Goal: Task Accomplishment & Management: Manage account settings

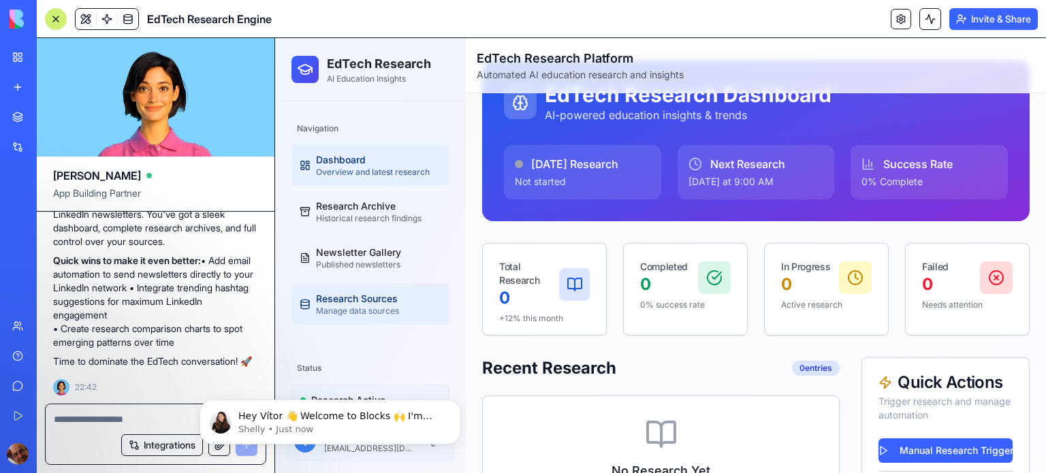
scroll to position [49, 0]
click at [336, 163] on div "Dashboard" at bounding box center [378, 160] width 125 height 14
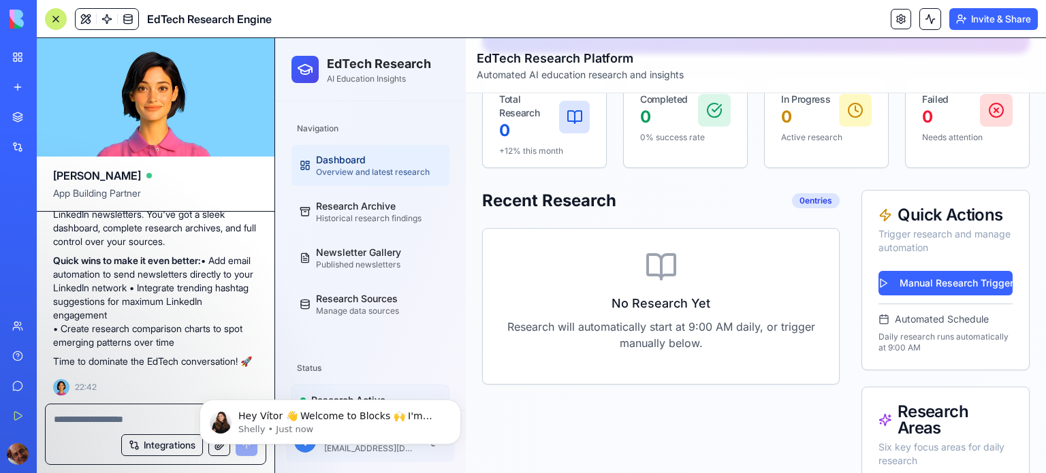
scroll to position [214, 0]
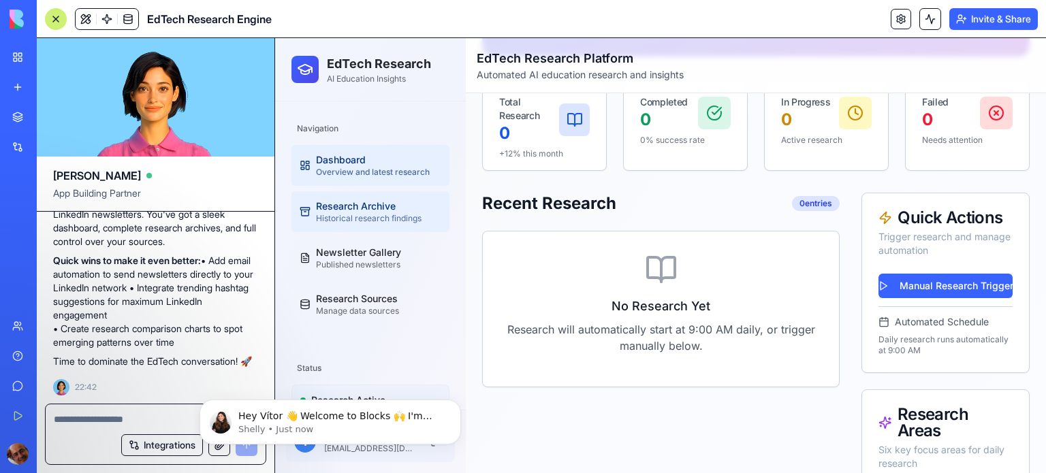
click at [351, 214] on div "Historical research findings" at bounding box center [378, 218] width 125 height 11
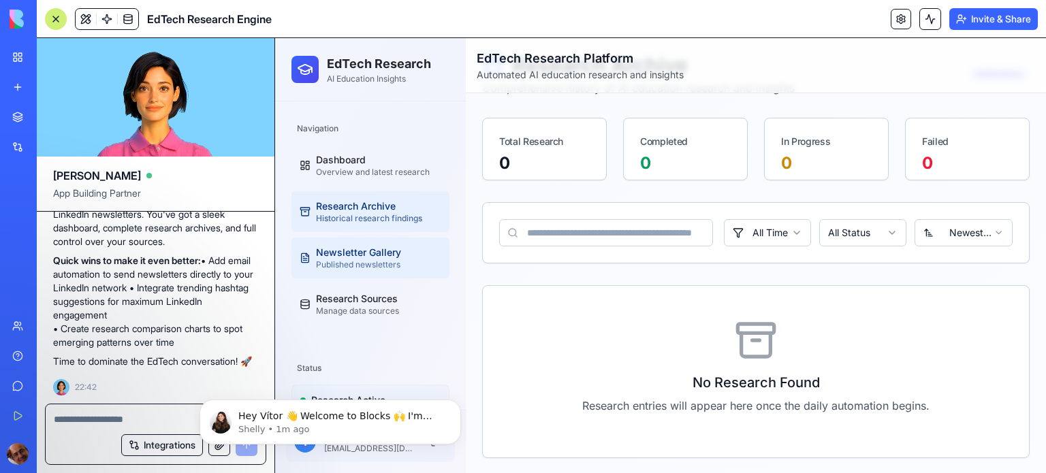
click at [371, 257] on div "Newsletter Gallery" at bounding box center [378, 253] width 125 height 14
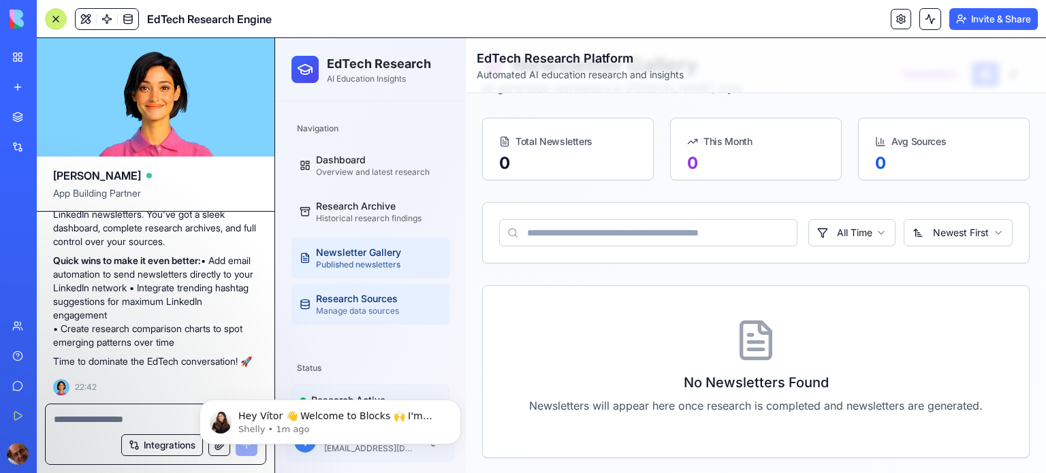
click at [328, 304] on div "Research Sources" at bounding box center [378, 299] width 125 height 14
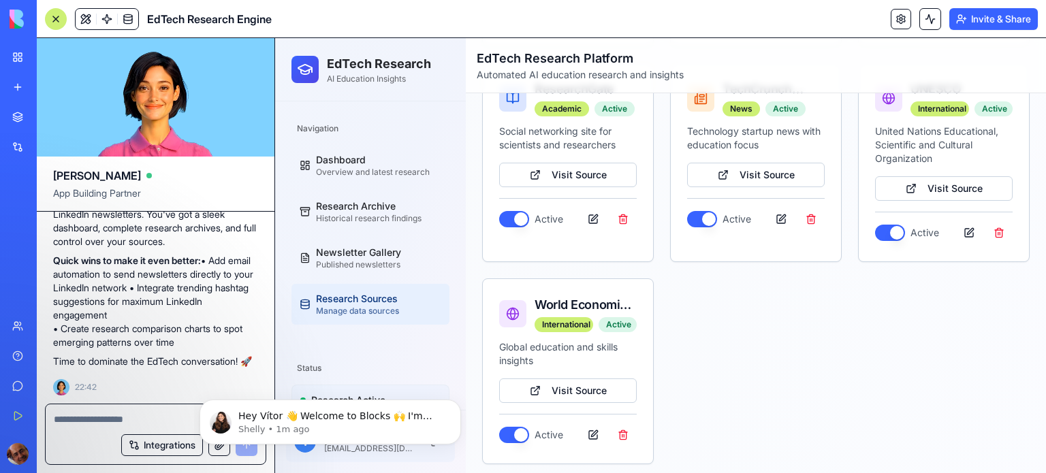
scroll to position [1280, 0]
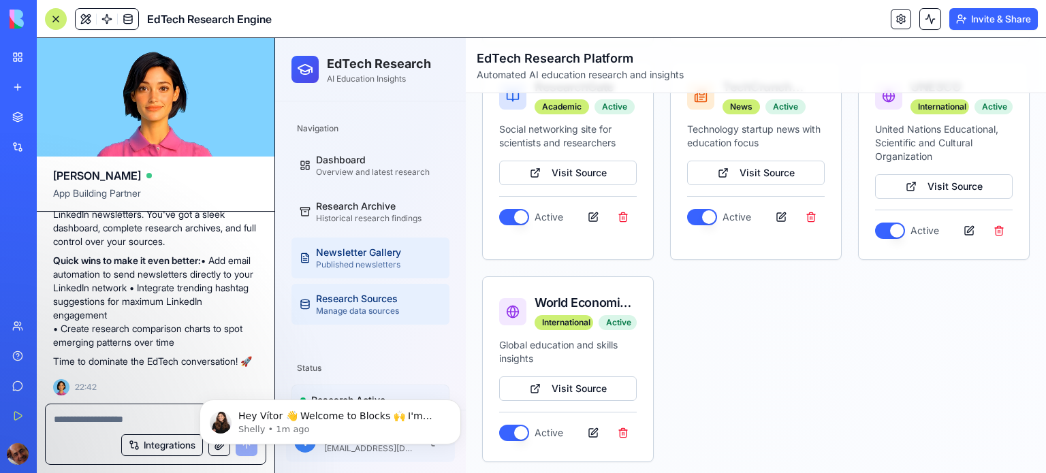
click at [349, 259] on div "Published newsletters" at bounding box center [378, 264] width 125 height 11
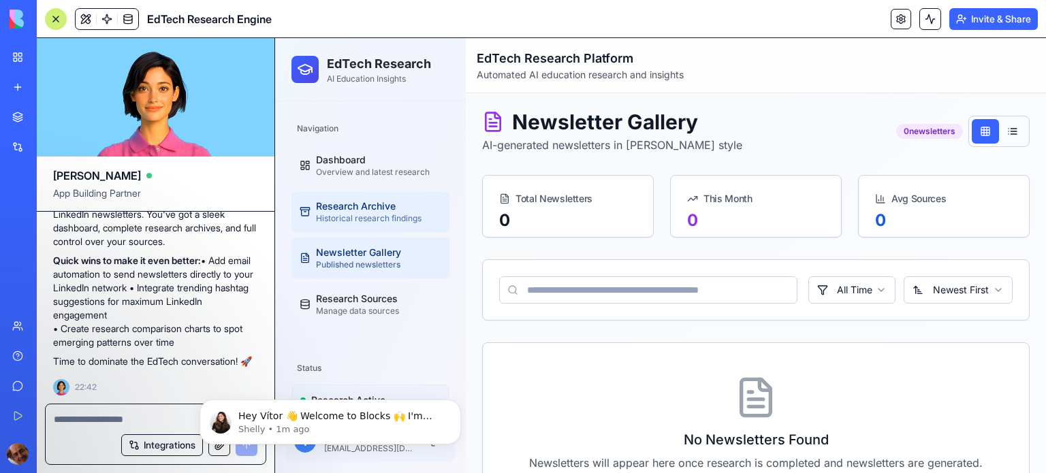
click at [392, 212] on div "Research Archive" at bounding box center [378, 207] width 125 height 14
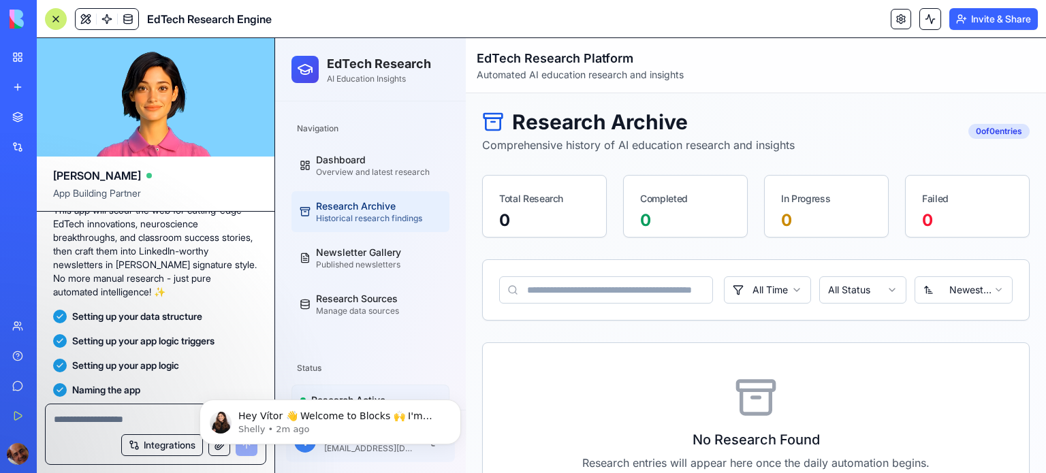
scroll to position [1130, 0]
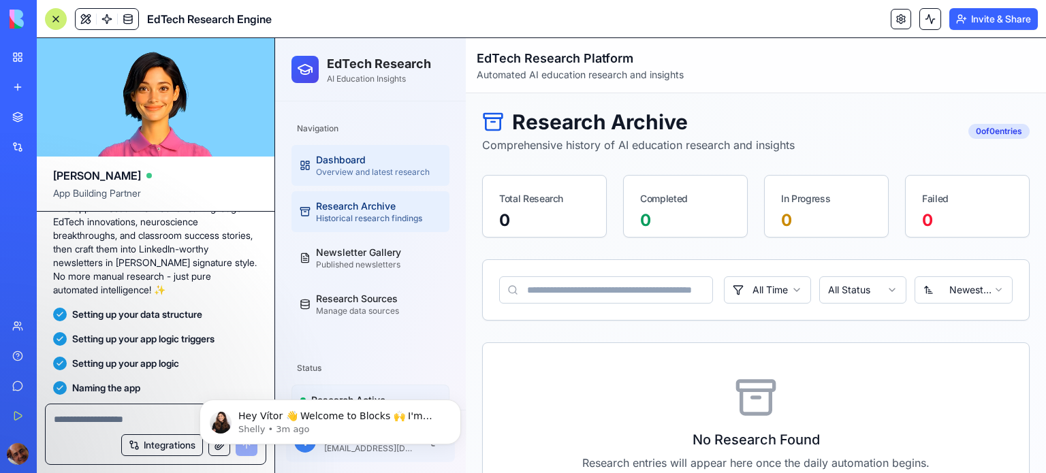
click at [357, 163] on div "Dashboard" at bounding box center [378, 160] width 125 height 14
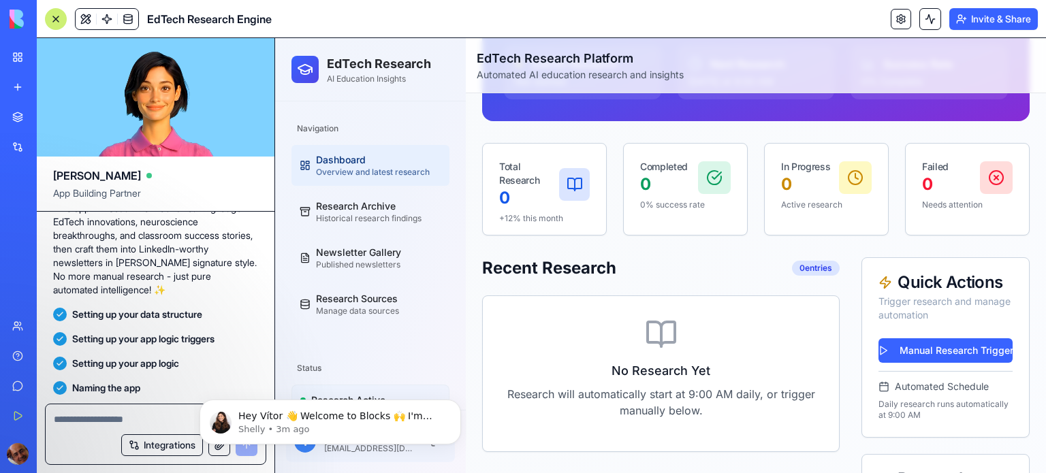
scroll to position [150, 0]
click at [927, 391] on span "Automated Schedule" at bounding box center [942, 386] width 94 height 14
click at [896, 411] on p "Daily research runs automatically at 9:00 AM" at bounding box center [946, 409] width 134 height 22
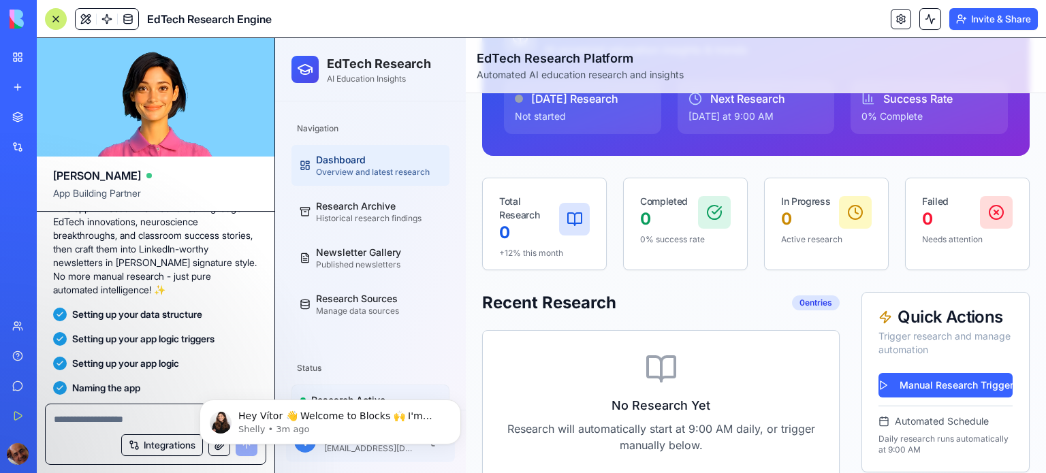
scroll to position [113, 0]
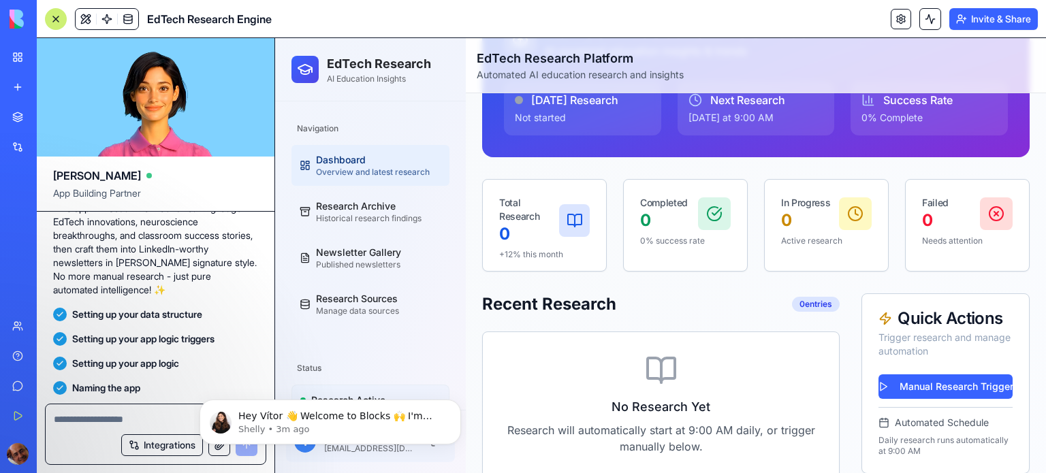
click at [71, 455] on button "Upgrade" at bounding box center [67, 454] width 51 height 22
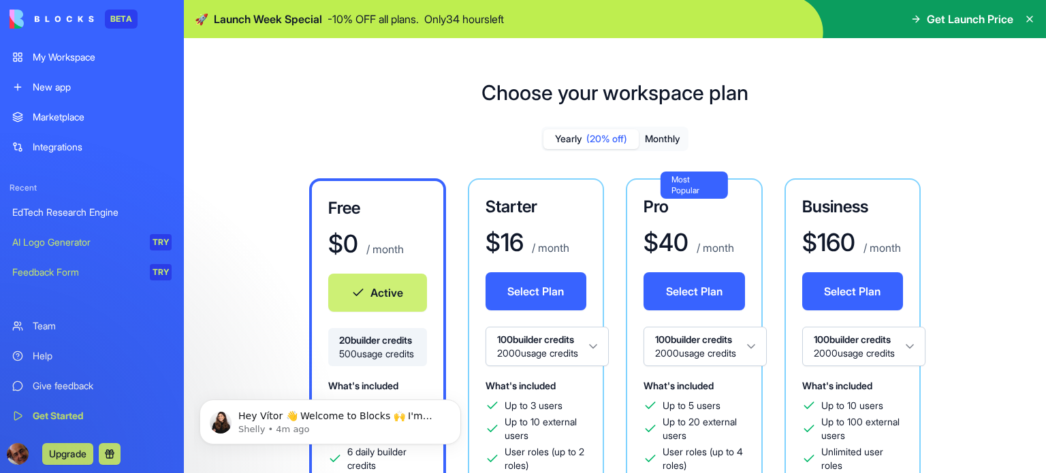
click at [70, 59] on div "My Workspace" at bounding box center [102, 57] width 139 height 14
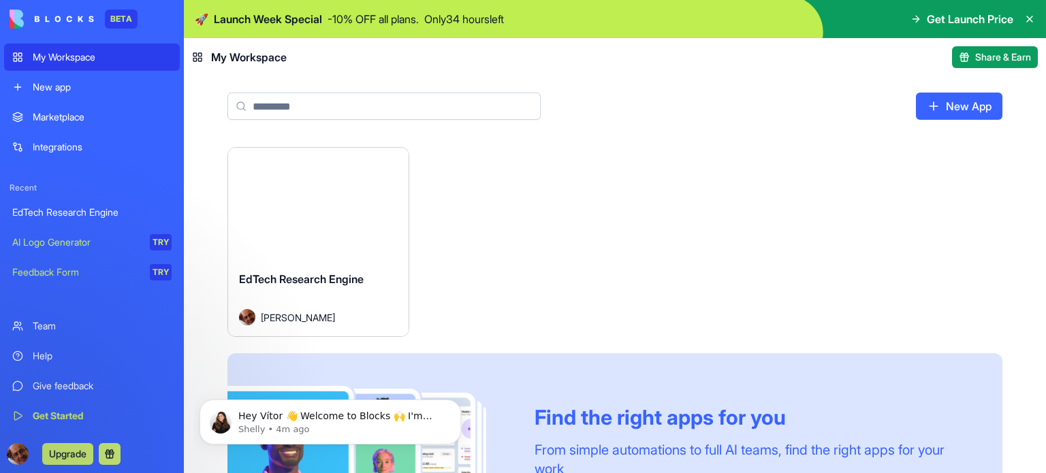
scroll to position [115, 0]
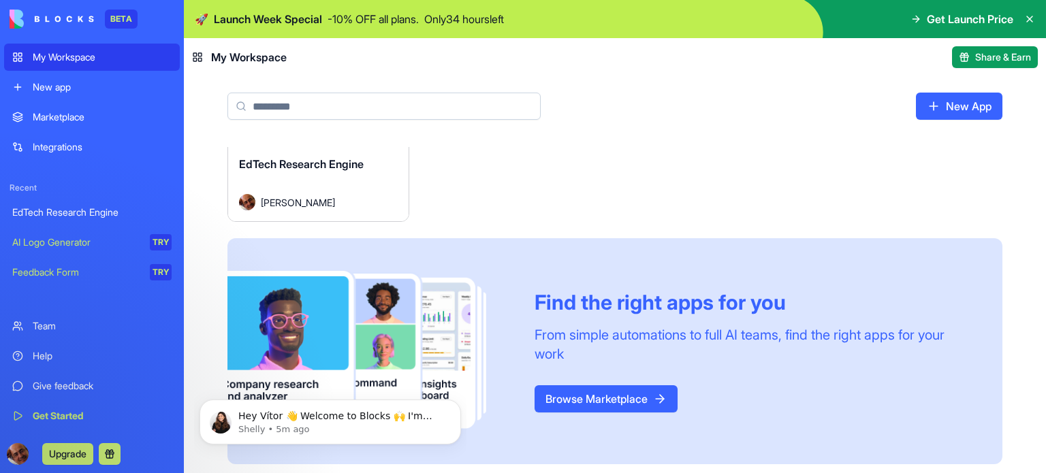
click at [607, 393] on link "Browse Marketplace" at bounding box center [606, 398] width 143 height 27
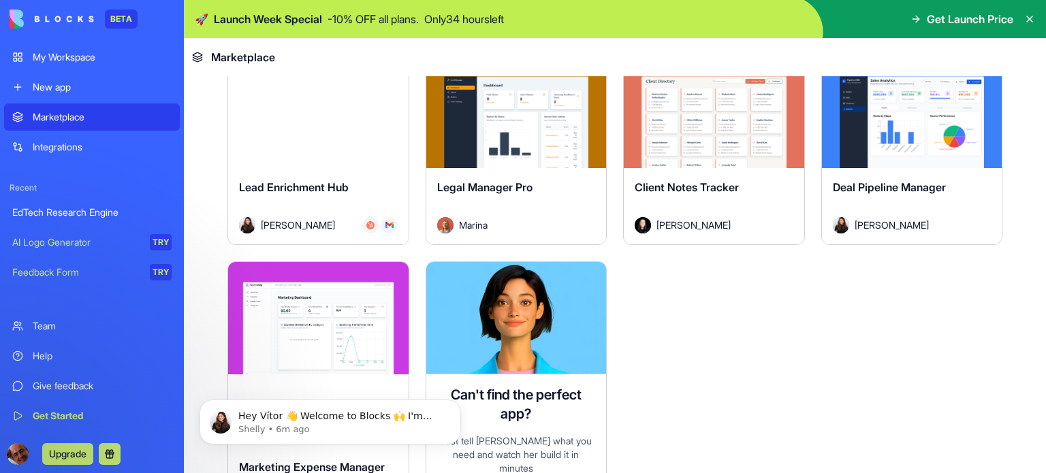
scroll to position [3788, 0]
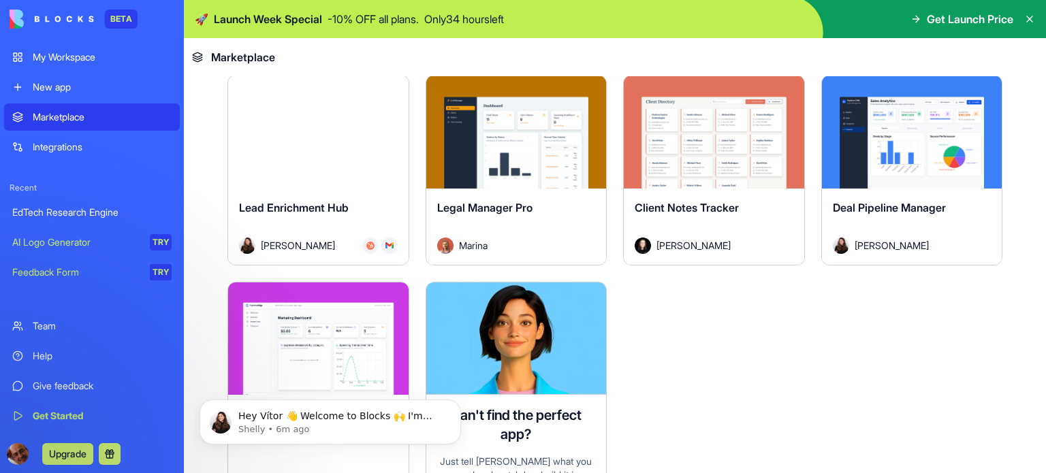
click at [63, 94] on link "New app" at bounding box center [92, 87] width 176 height 27
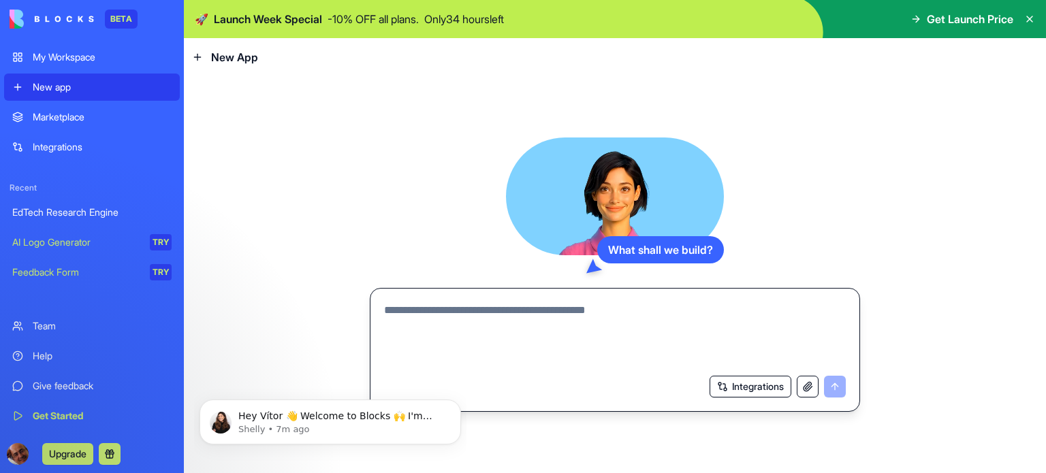
click at [80, 208] on div "EdTech Research Engine" at bounding box center [91, 213] width 159 height 14
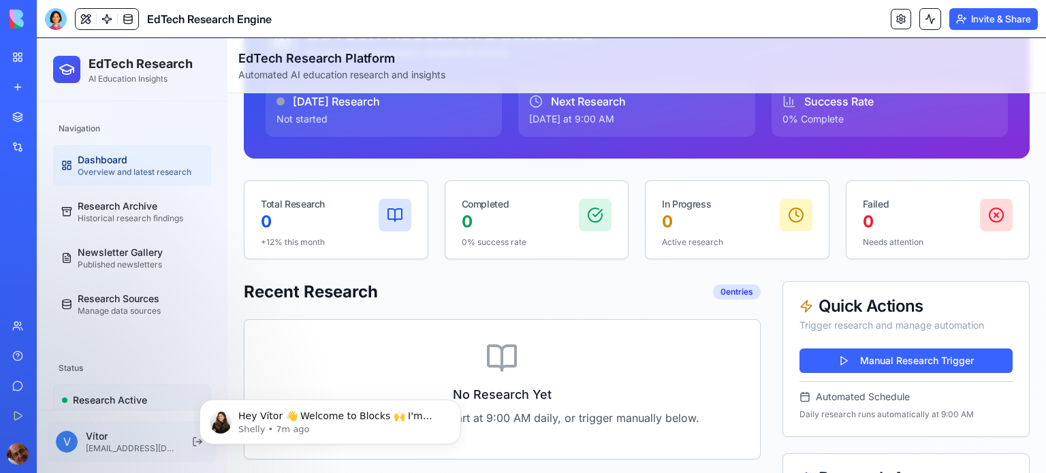
scroll to position [114, 0]
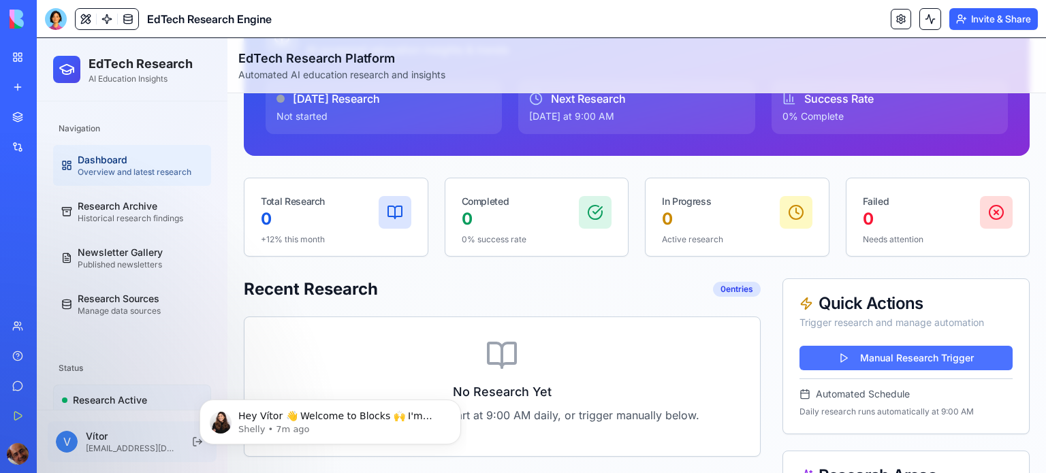
click at [879, 356] on button "Manual Research Trigger" at bounding box center [906, 358] width 213 height 25
click at [838, 354] on button "Manual Research Trigger" at bounding box center [906, 358] width 213 height 25
click at [405, 421] on p "Hey Vítor 👋 Welcome to Blocks 🙌 I'm here if you have any questions!" at bounding box center [341, 417] width 206 height 14
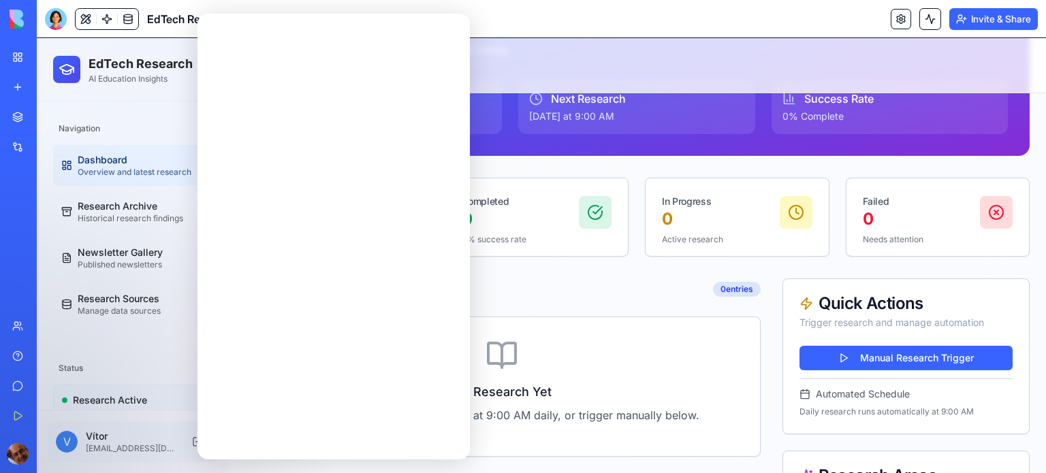
scroll to position [0, 0]
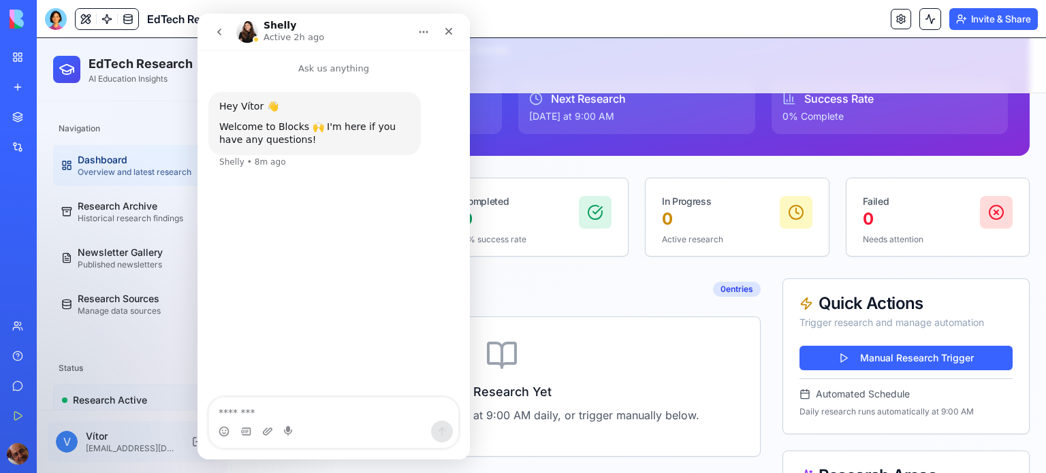
click at [405, 422] on div "Intercom messenger" at bounding box center [333, 432] width 249 height 22
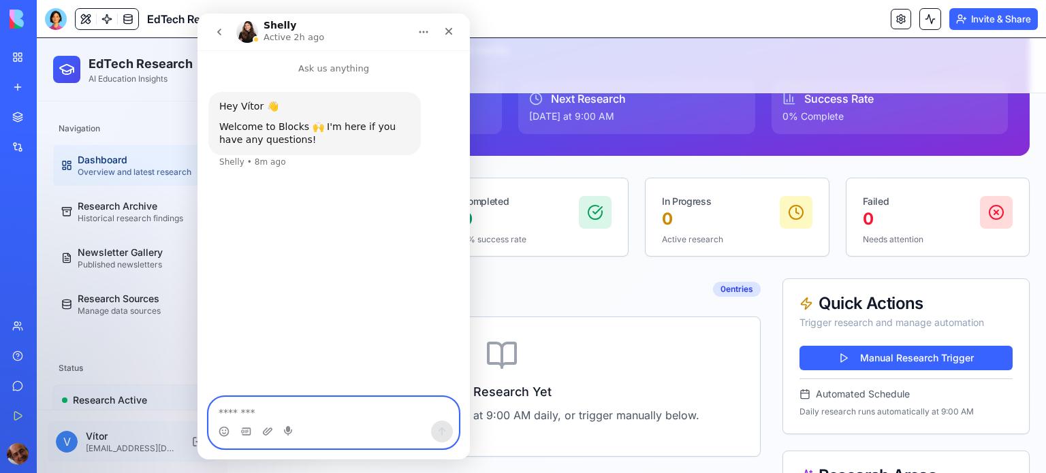
click at [288, 408] on textarea "Message…" at bounding box center [333, 409] width 249 height 23
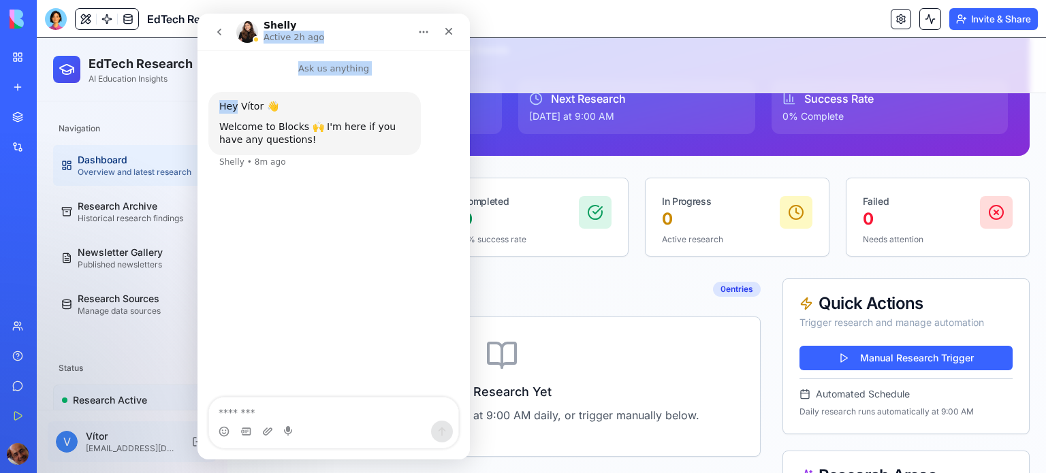
drag, startPoint x: 294, startPoint y: 18, endPoint x: 234, endPoint y: 78, distance: 84.3
click at [234, 78] on div "[PERSON_NAME] Active 2h ago Ask us anything Hey [PERSON_NAME] 👋 Welcome to Bloc…" at bounding box center [334, 237] width 272 height 446
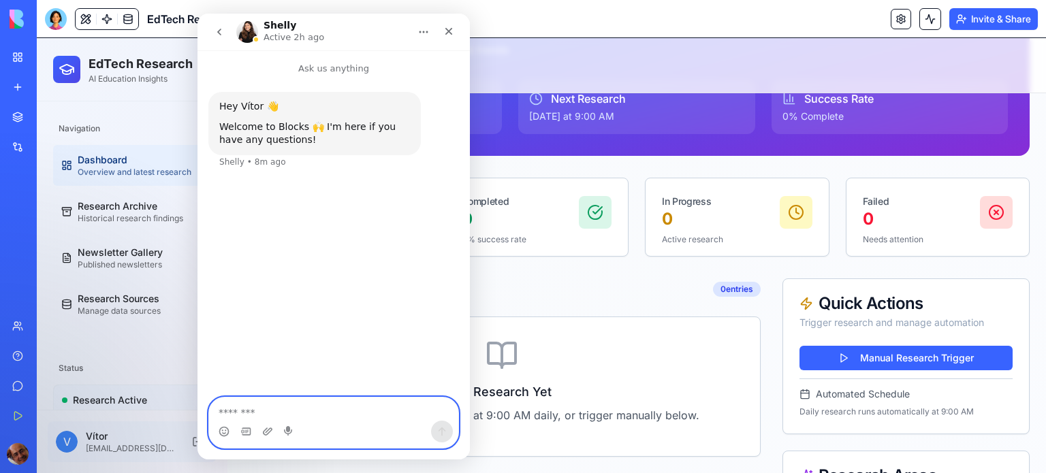
click at [240, 420] on textarea "Message…" at bounding box center [333, 409] width 249 height 23
type textarea "**"
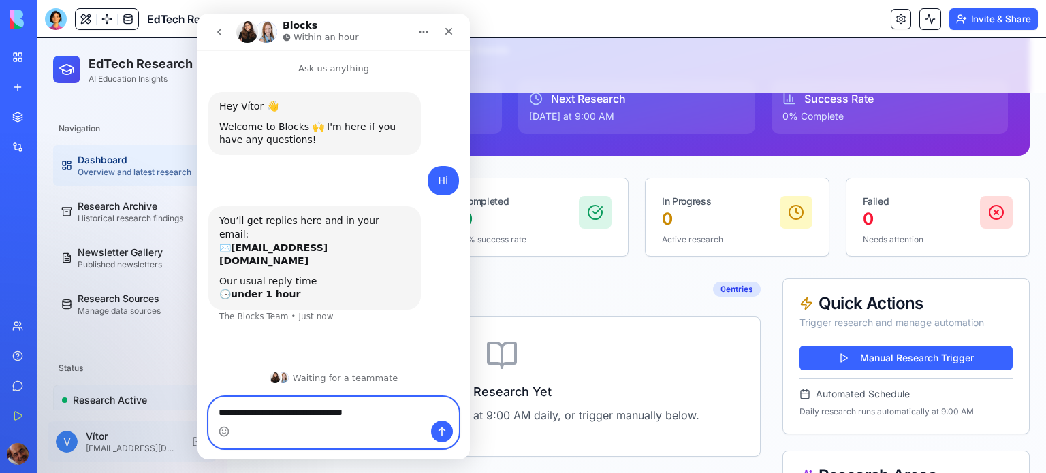
click at [360, 413] on textarea "**********" at bounding box center [333, 409] width 249 height 23
click at [361, 414] on textarea "**********" at bounding box center [333, 409] width 249 height 23
click at [375, 415] on textarea "**********" at bounding box center [333, 409] width 249 height 23
type textarea "**********"
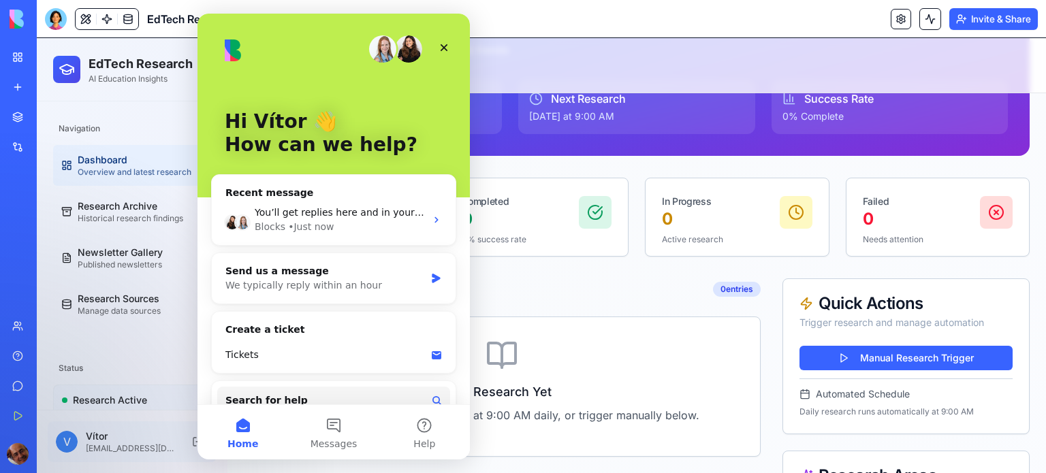
click at [276, 54] on div "Intercom messenger" at bounding box center [334, 48] width 218 height 27
click at [422, 225] on div "You’ll get replies here and in your email: ✉️ [EMAIL_ADDRESS][DOMAIN_NAME] Our …" at bounding box center [334, 220] width 244 height 50
click at [381, 277] on div "Send us a message" at bounding box center [325, 271] width 200 height 14
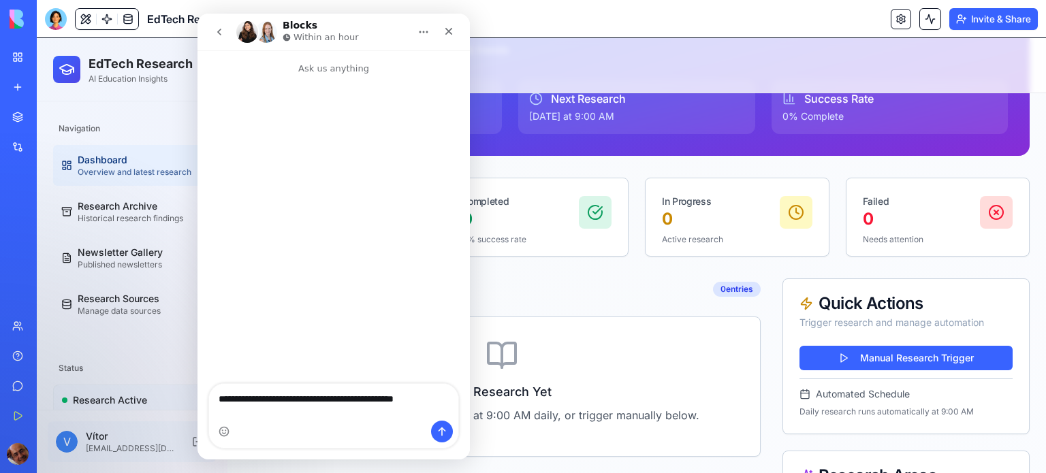
click at [411, 407] on textarea "**********" at bounding box center [333, 395] width 249 height 23
click at [433, 407] on textarea "**********" at bounding box center [333, 395] width 249 height 23
click at [226, 414] on textarea "**********" at bounding box center [333, 396] width 249 height 50
click at [289, 411] on textarea "**********" at bounding box center [333, 396] width 249 height 50
type textarea "**********"
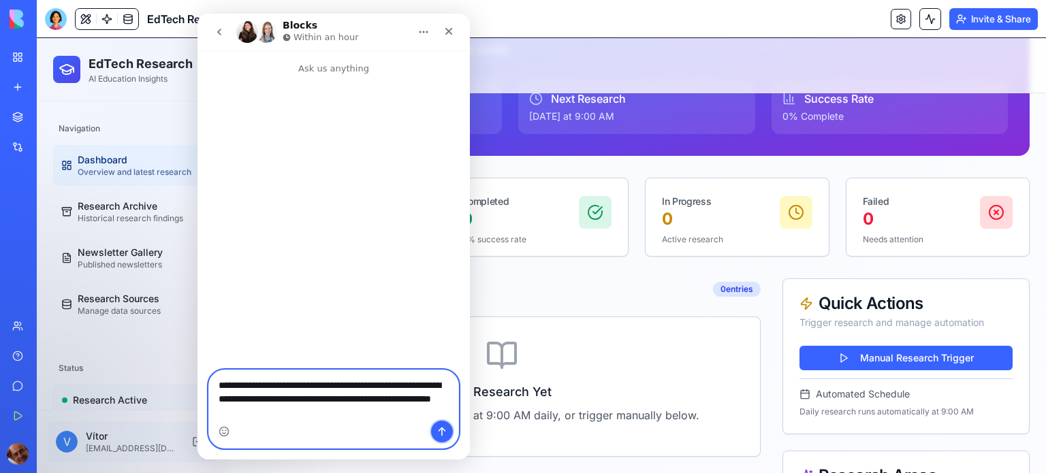
click at [441, 436] on icon "Send a message…" at bounding box center [442, 431] width 11 height 11
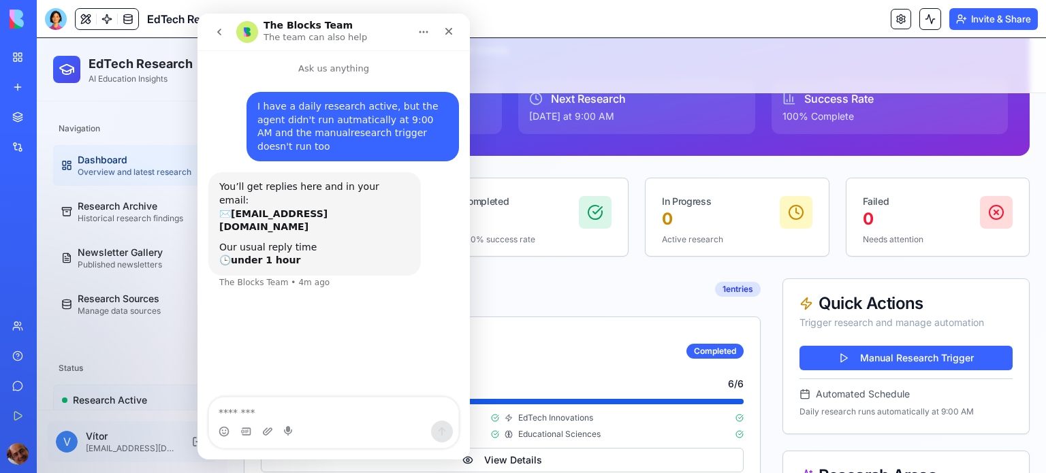
click at [221, 32] on icon "go back" at bounding box center [219, 32] width 11 height 11
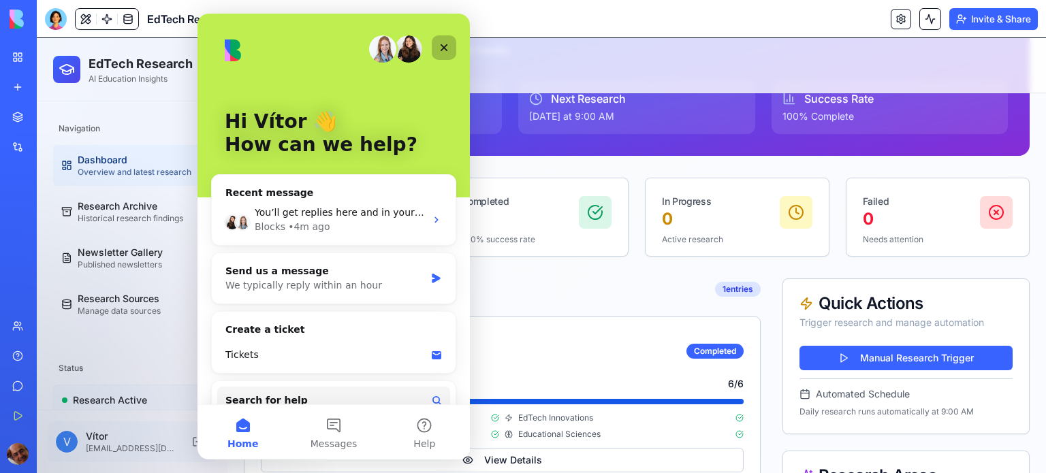
click at [443, 48] on icon "Close" at bounding box center [444, 47] width 7 height 7
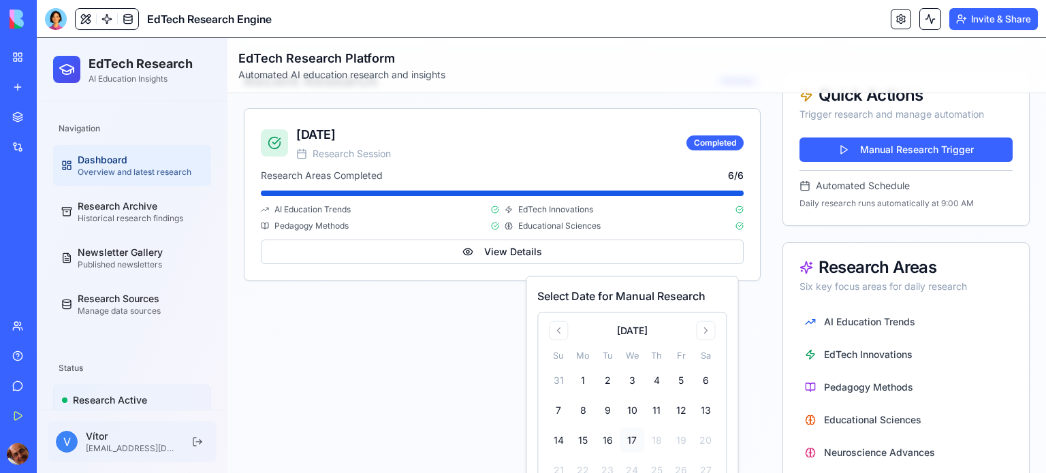
scroll to position [321, 0]
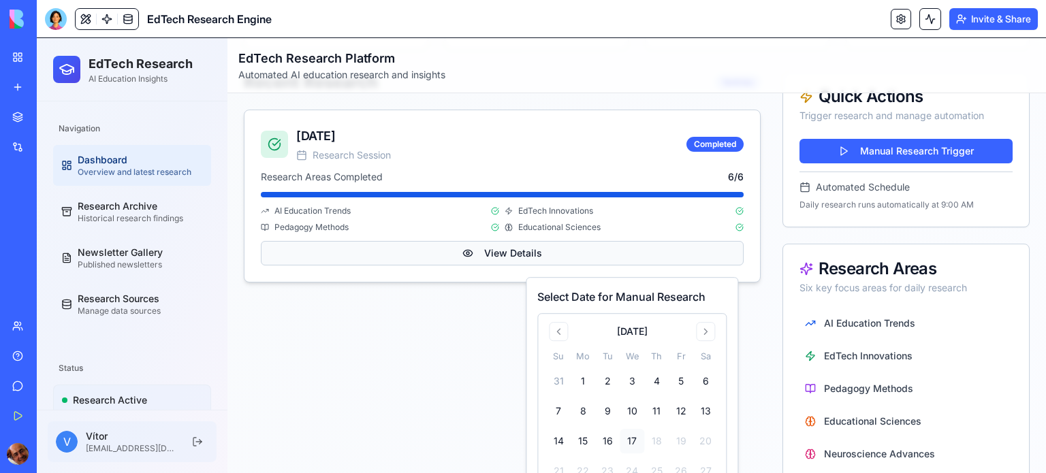
click at [533, 250] on button "View Details" at bounding box center [502, 253] width 483 height 25
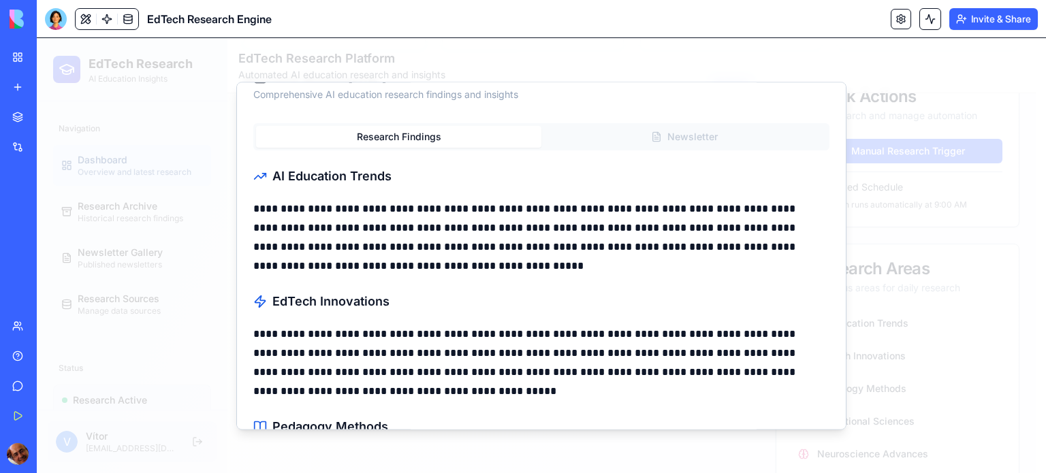
scroll to position [0, 0]
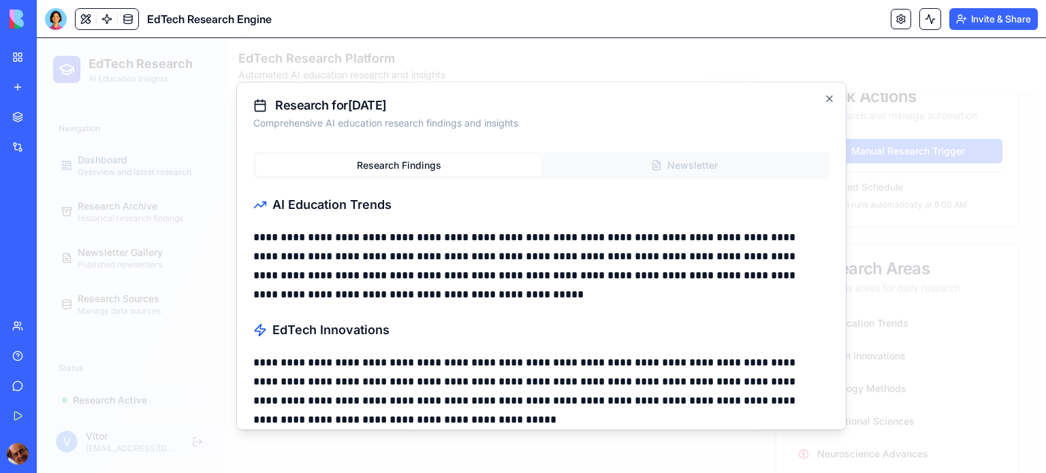
click at [673, 163] on div "Research Findings Newsletter" at bounding box center [541, 165] width 576 height 27
click at [650, 164] on div "Research Findings Newsletter" at bounding box center [541, 165] width 576 height 27
click at [827, 98] on icon "button" at bounding box center [829, 98] width 5 height 5
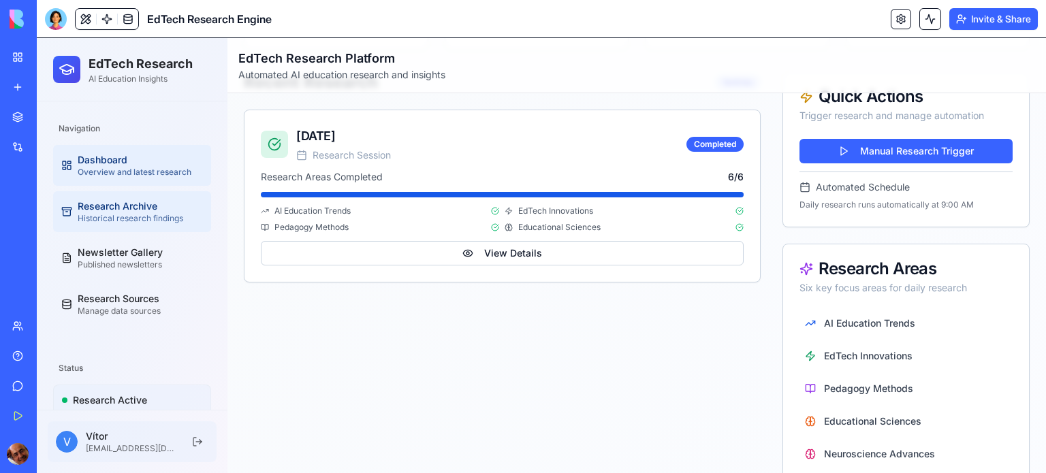
click at [127, 211] on div "Research Archive" at bounding box center [140, 207] width 125 height 14
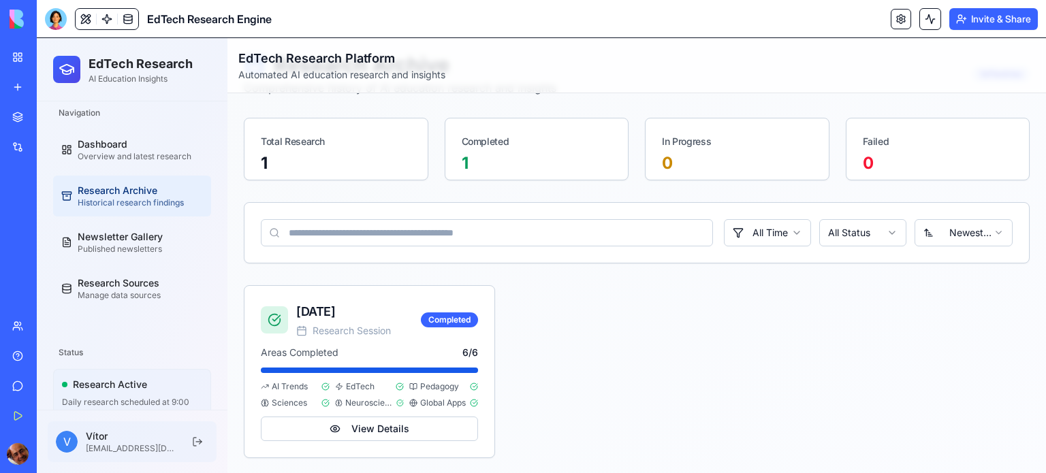
scroll to position [22, 0]
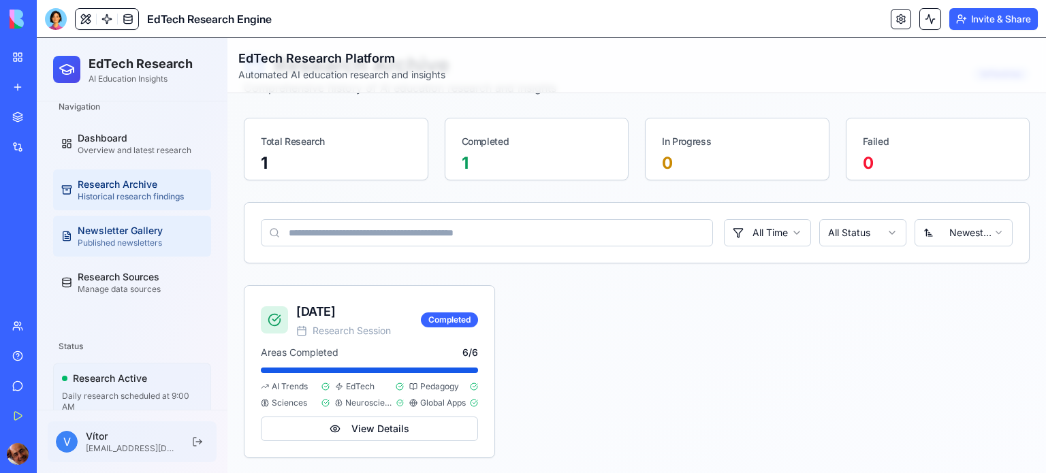
click at [138, 231] on div "Newsletter Gallery" at bounding box center [140, 231] width 125 height 14
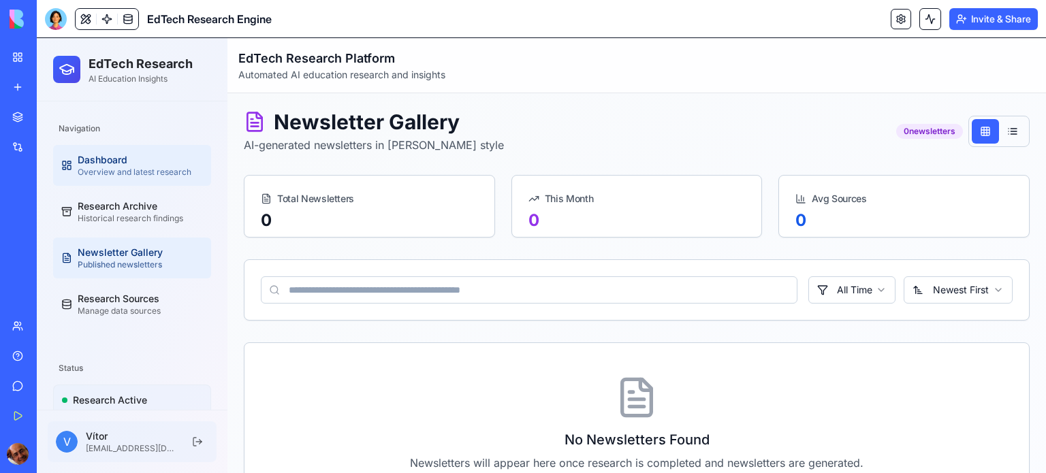
click at [128, 171] on div "Overview and latest research" at bounding box center [140, 172] width 125 height 11
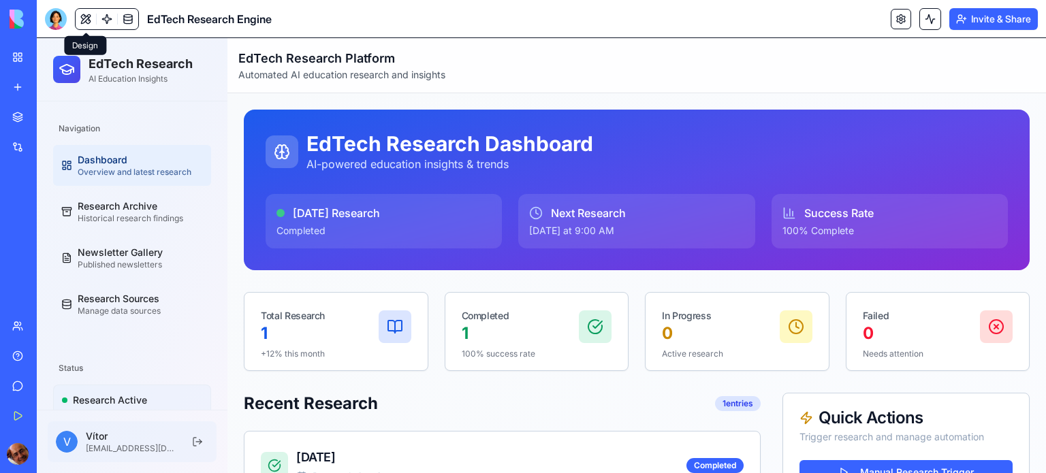
click at [85, 21] on button at bounding box center [86, 19] width 20 height 20
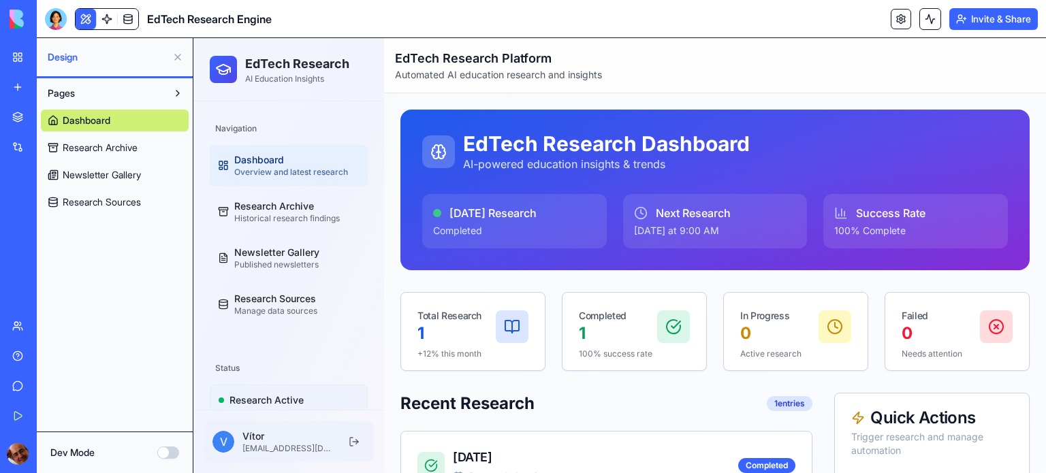
click at [96, 172] on span "Newsletter Gallery" at bounding box center [102, 175] width 78 height 14
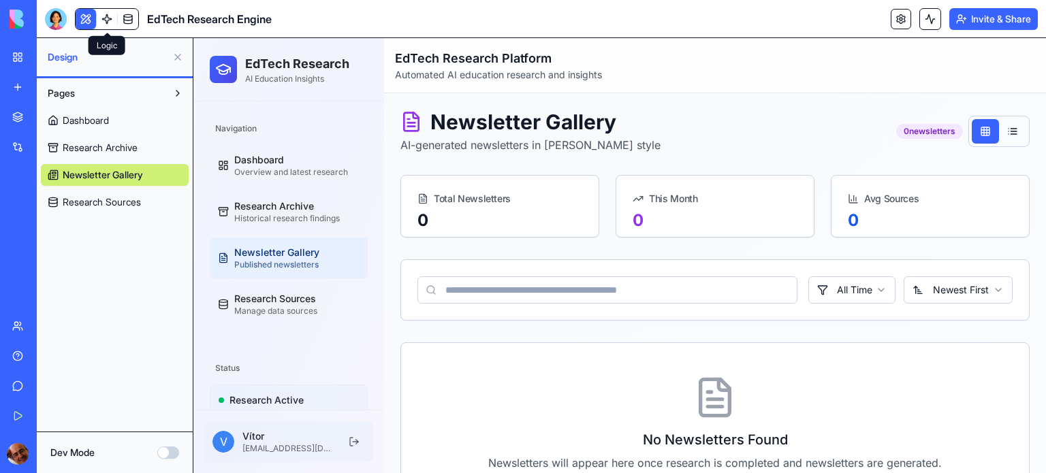
click at [105, 21] on link at bounding box center [107, 19] width 20 height 20
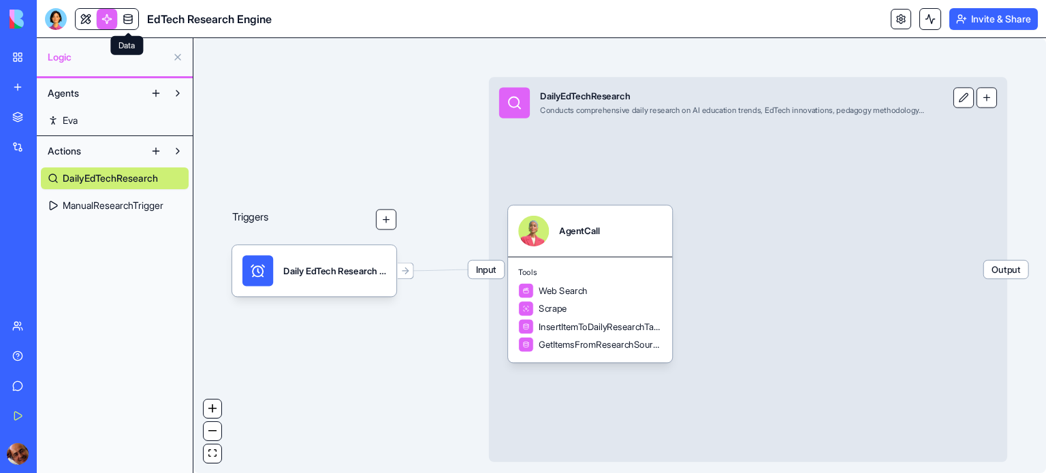
click at [127, 20] on link at bounding box center [128, 19] width 20 height 20
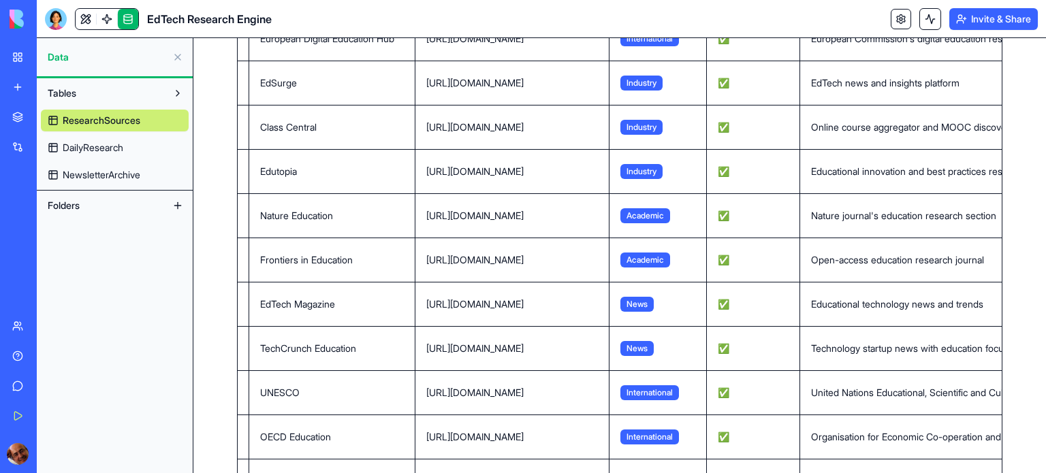
scroll to position [432, 0]
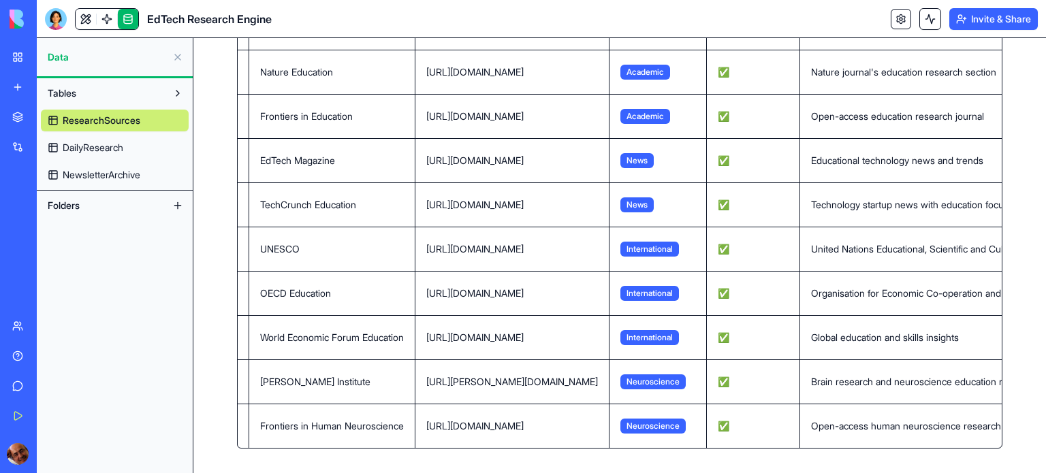
click at [113, 146] on span "DailyResearch" at bounding box center [93, 148] width 61 height 14
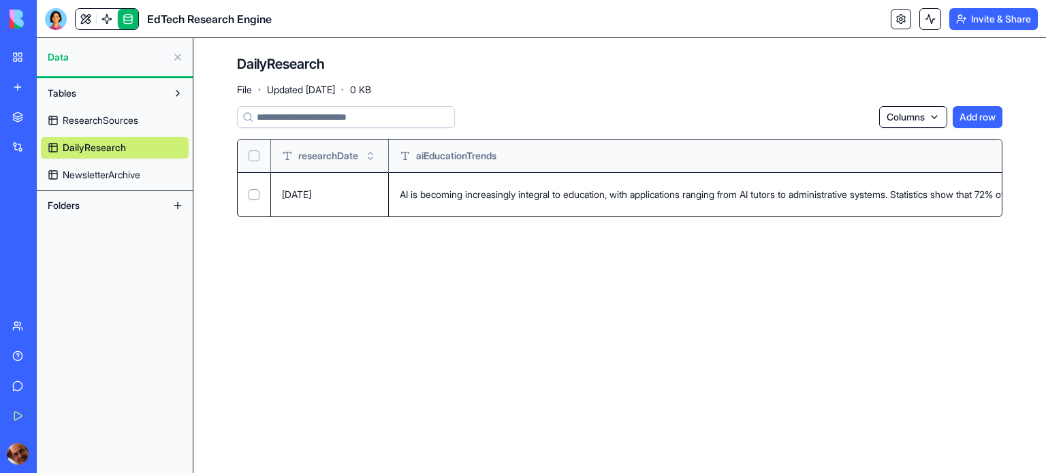
click at [255, 195] on button "Select row" at bounding box center [254, 194] width 11 height 11
click at [864, 111] on html "BETA My Workspace New app Marketplace Integrations Recent EdTech Research Engin…" at bounding box center [523, 236] width 1046 height 473
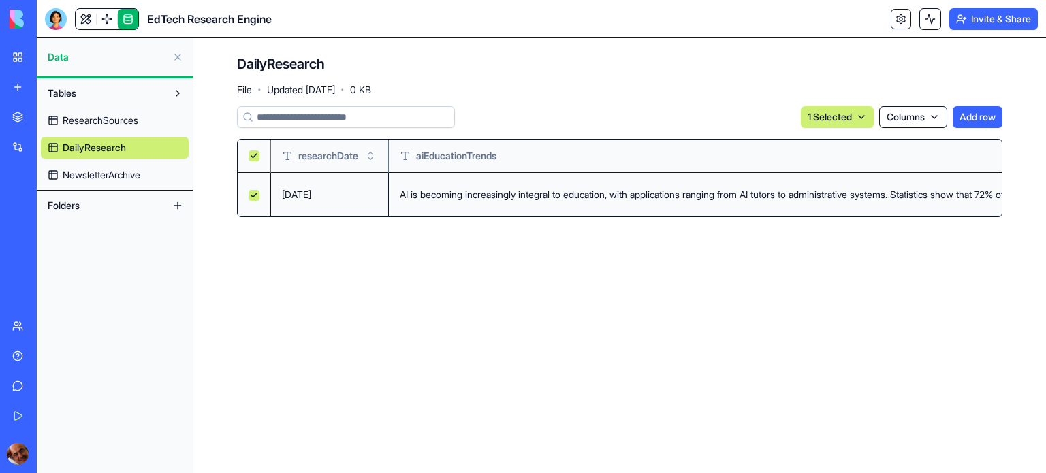
click at [178, 208] on button at bounding box center [178, 206] width 22 height 22
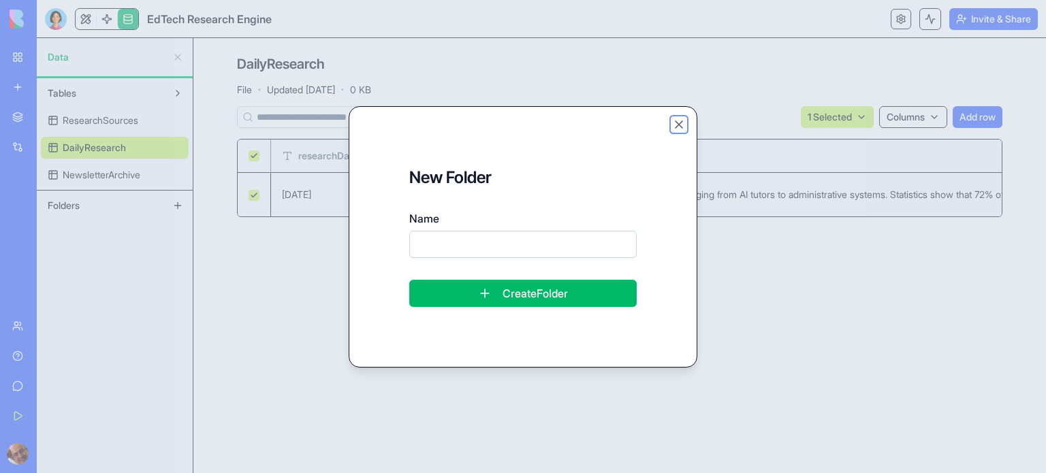
click at [676, 125] on button "Close" at bounding box center [679, 125] width 14 height 14
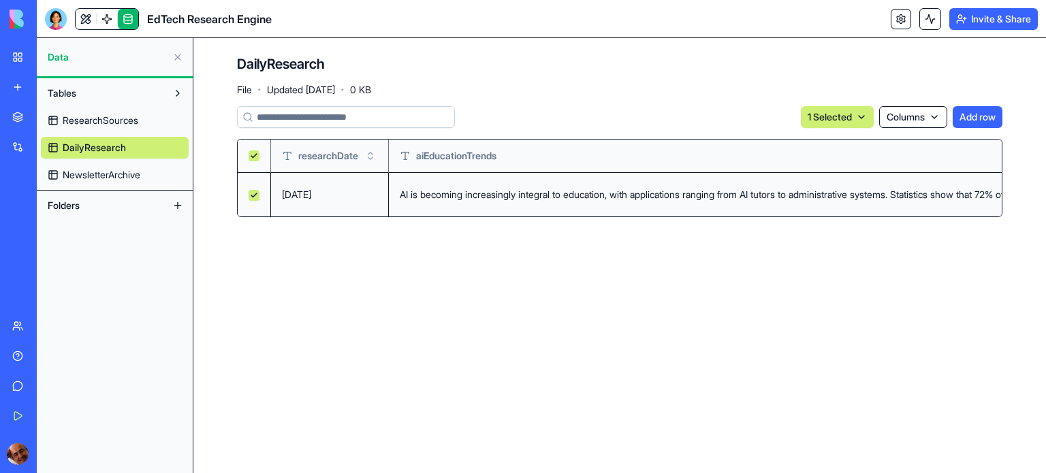
click at [87, 22] on link at bounding box center [86, 19] width 20 height 20
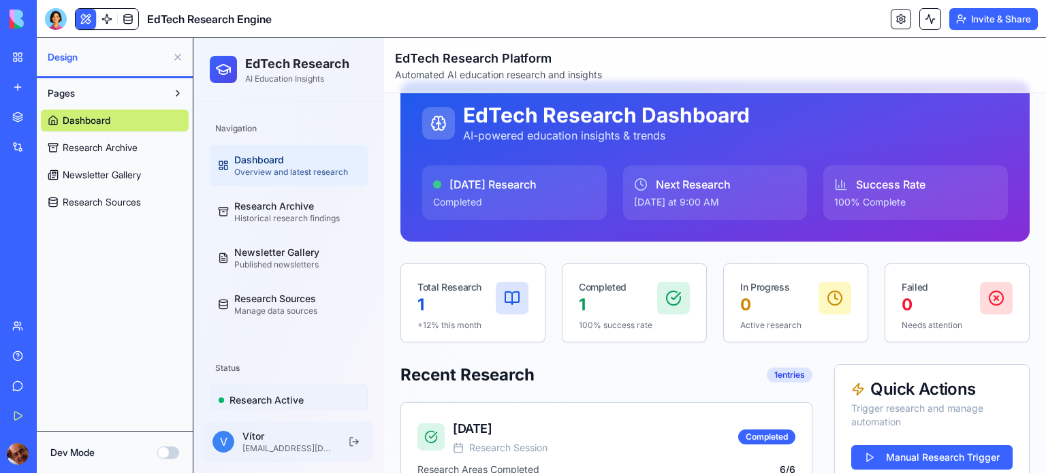
scroll to position [30, 0]
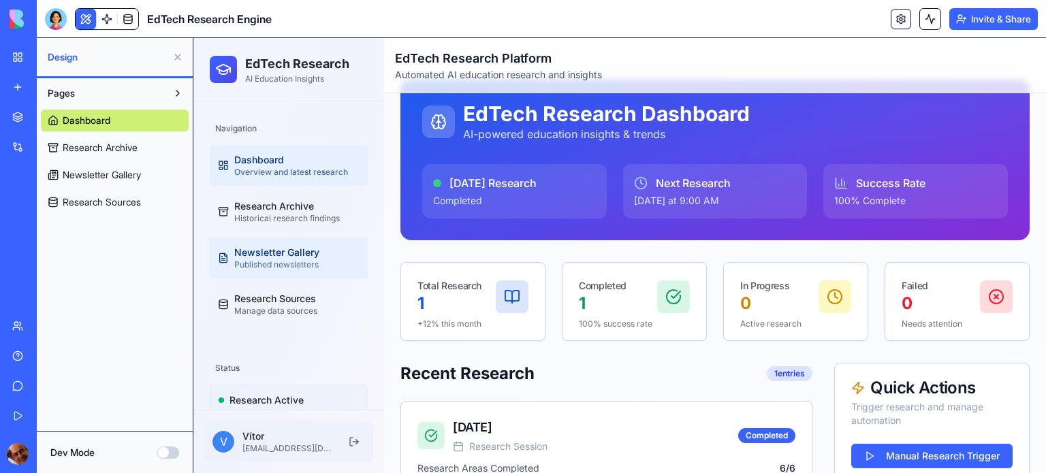
click at [298, 251] on div "Newsletter Gallery" at bounding box center [296, 253] width 125 height 14
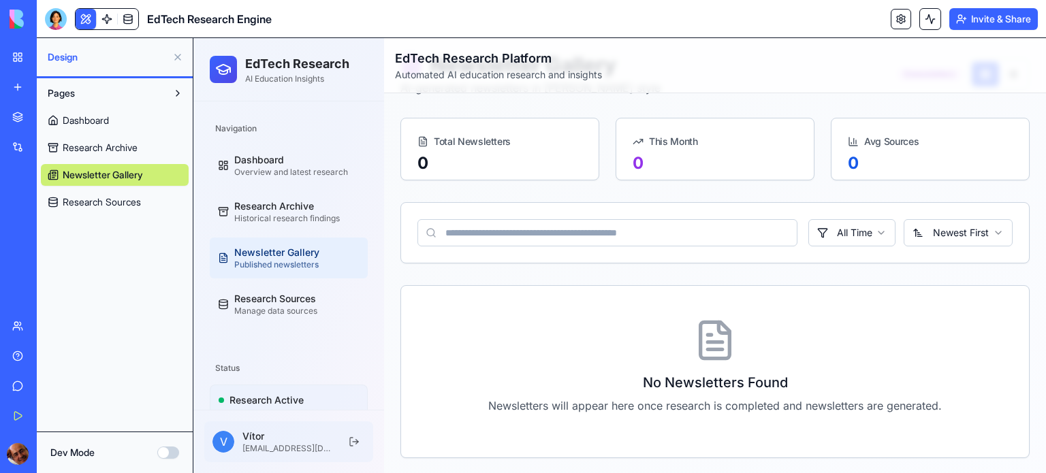
click at [50, 57] on div "My Workspace" at bounding box center [42, 57] width 18 height 14
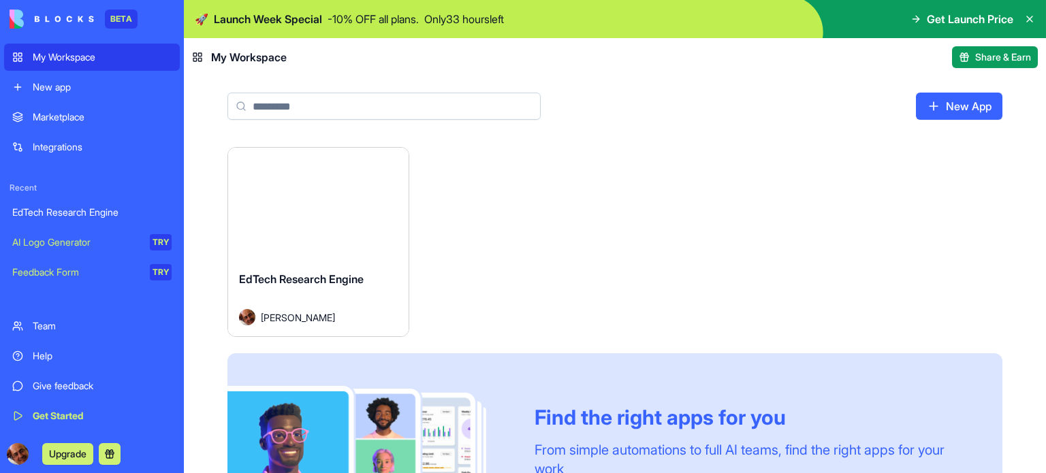
click at [314, 204] on button "Launch" at bounding box center [318, 204] width 102 height 27
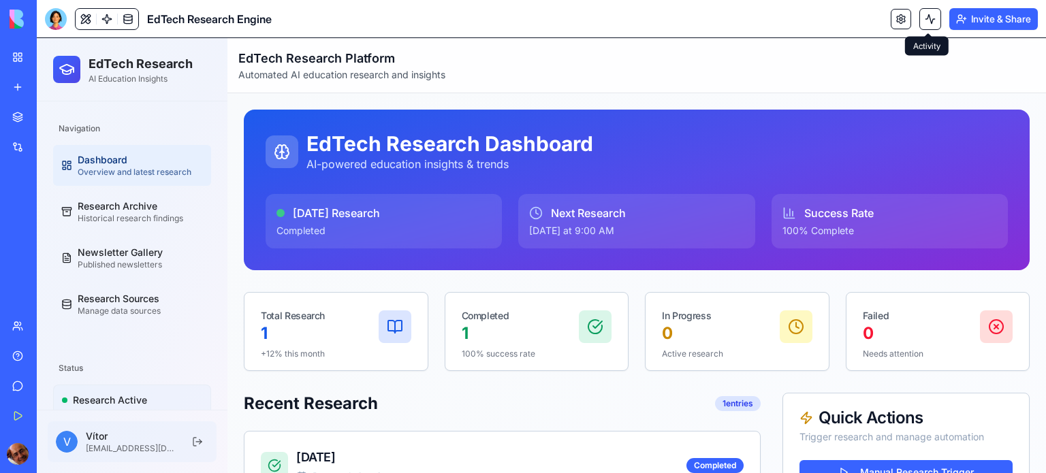
click at [928, 22] on button at bounding box center [930, 19] width 22 height 22
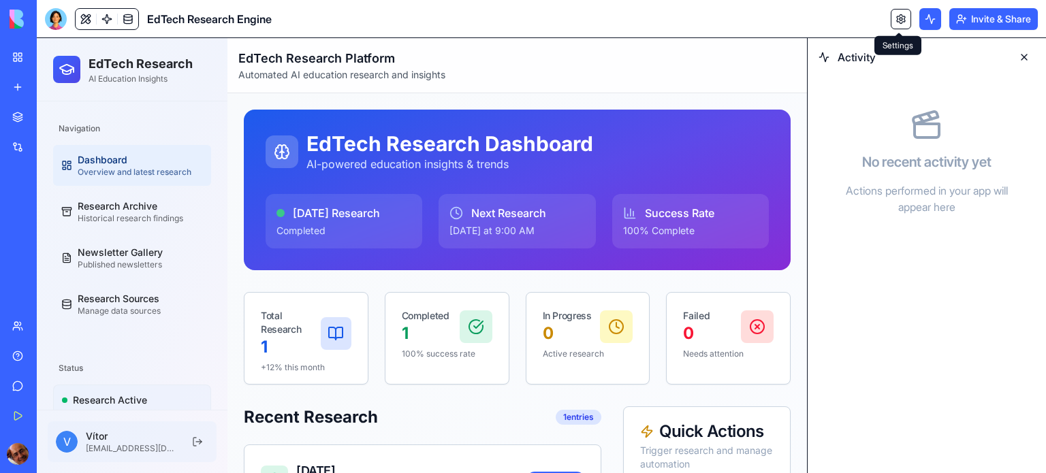
click at [899, 21] on link at bounding box center [901, 19] width 20 height 20
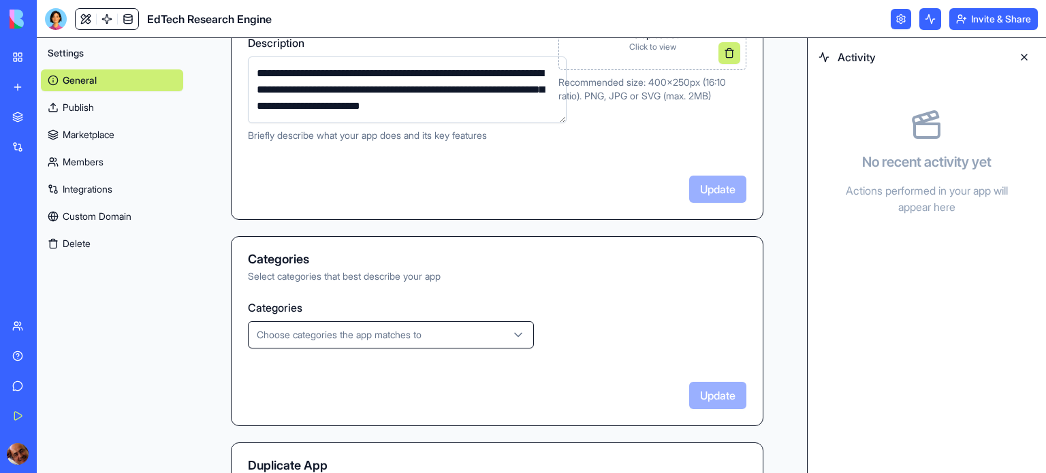
scroll to position [264, 0]
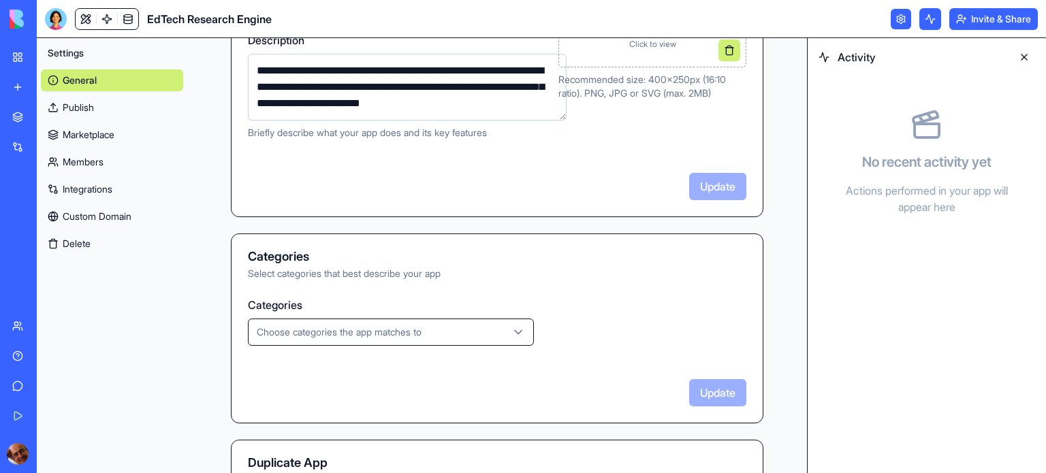
click at [511, 329] on icon "button" at bounding box center [518, 333] width 14 height 14
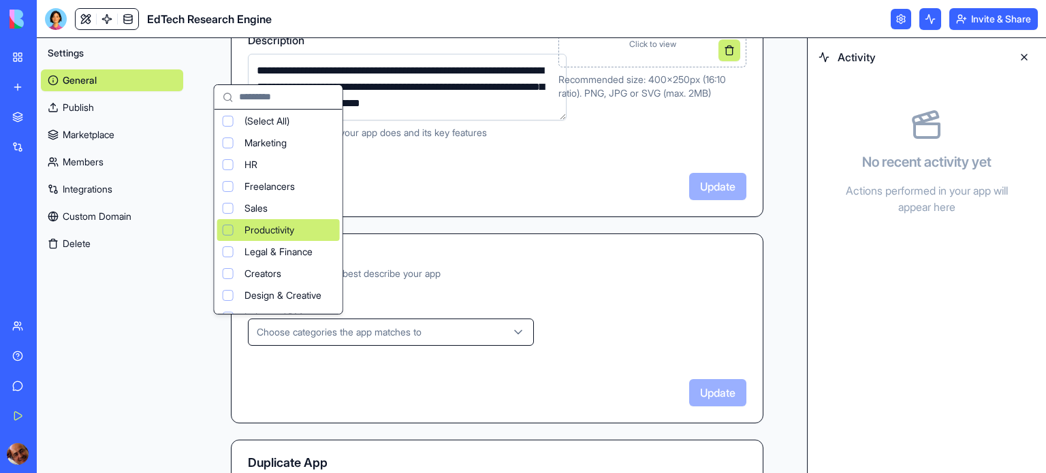
scroll to position [0, 0]
click at [450, 250] on html "**********" at bounding box center [523, 236] width 1046 height 473
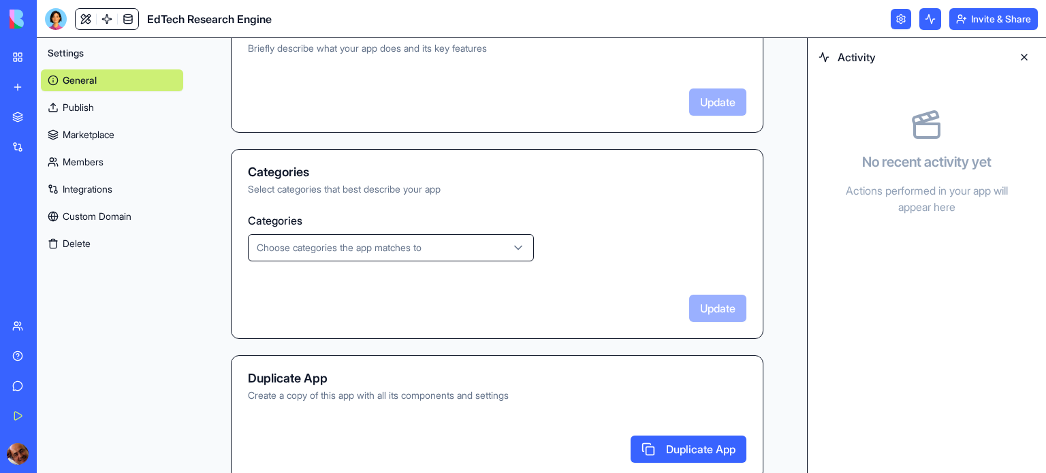
scroll to position [371, 0]
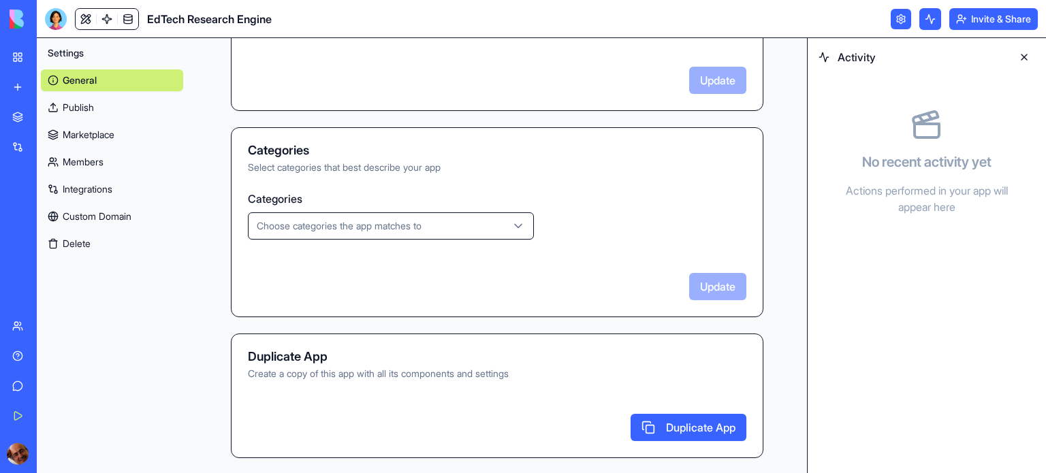
click at [79, 108] on link "Publish" at bounding box center [112, 108] width 142 height 22
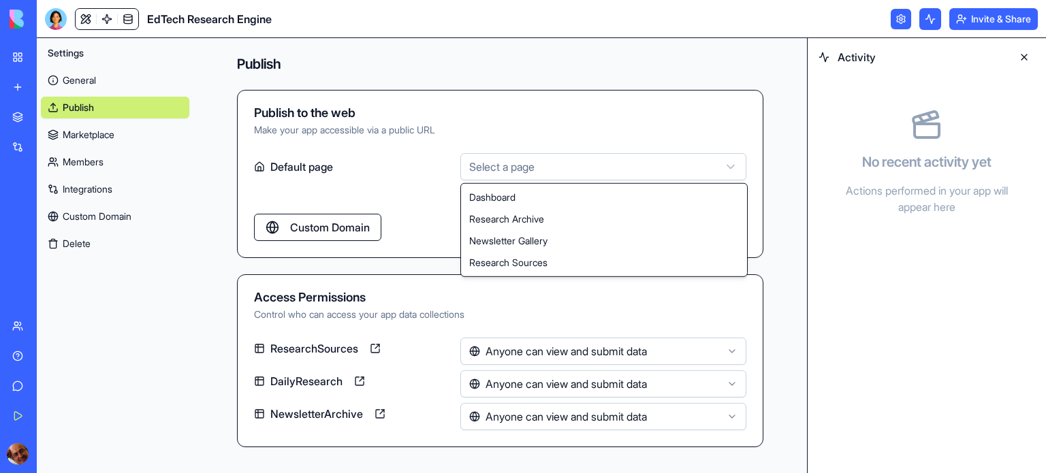
click at [731, 170] on html "**********" at bounding box center [523, 236] width 1046 height 473
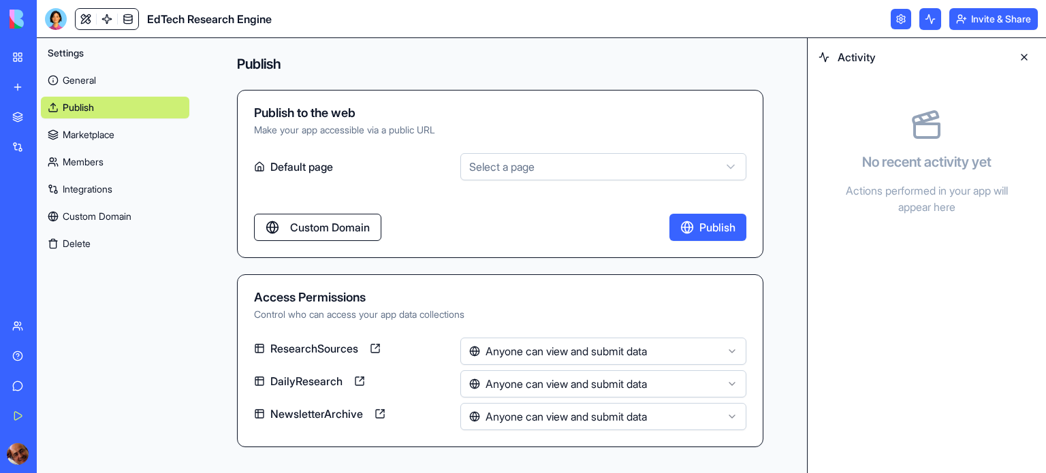
click at [610, 146] on html "**********" at bounding box center [523, 236] width 1046 height 473
click at [692, 230] on button "Publish" at bounding box center [708, 227] width 77 height 27
click at [95, 140] on link "Marketplace" at bounding box center [115, 135] width 148 height 22
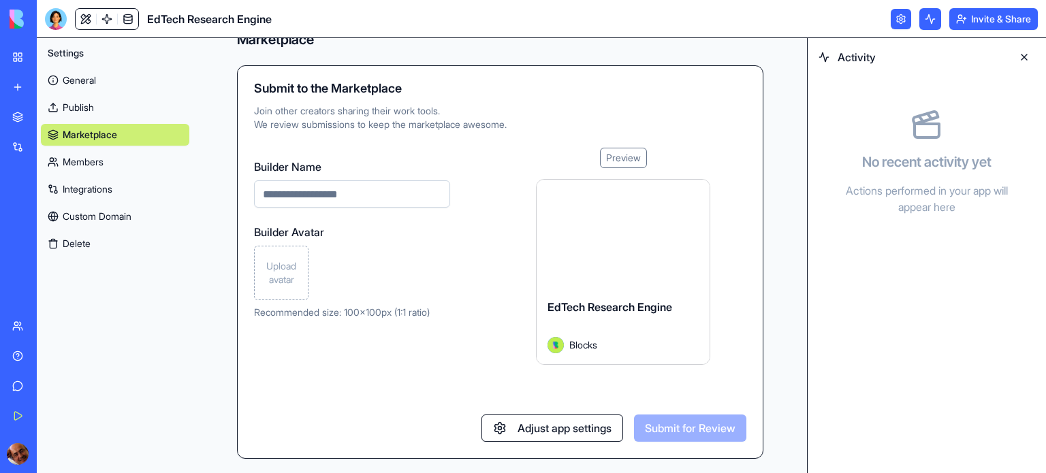
scroll to position [25, 0]
click at [509, 424] on button "Adjust app settings" at bounding box center [553, 427] width 142 height 27
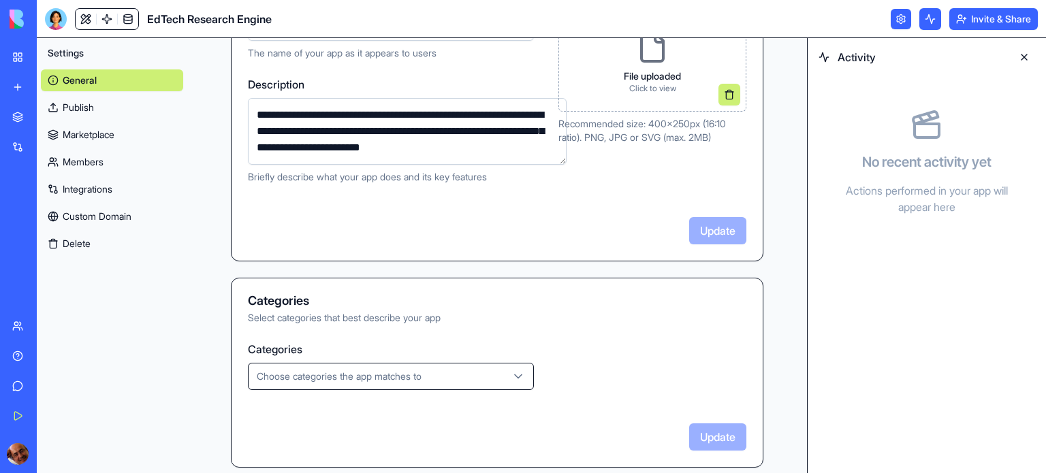
scroll to position [219, 0]
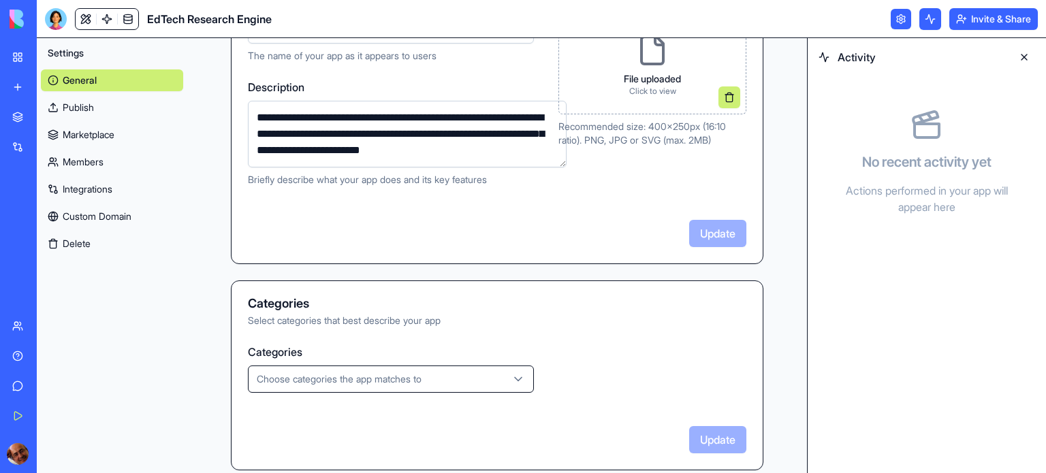
click at [96, 134] on link "Marketplace" at bounding box center [112, 135] width 142 height 22
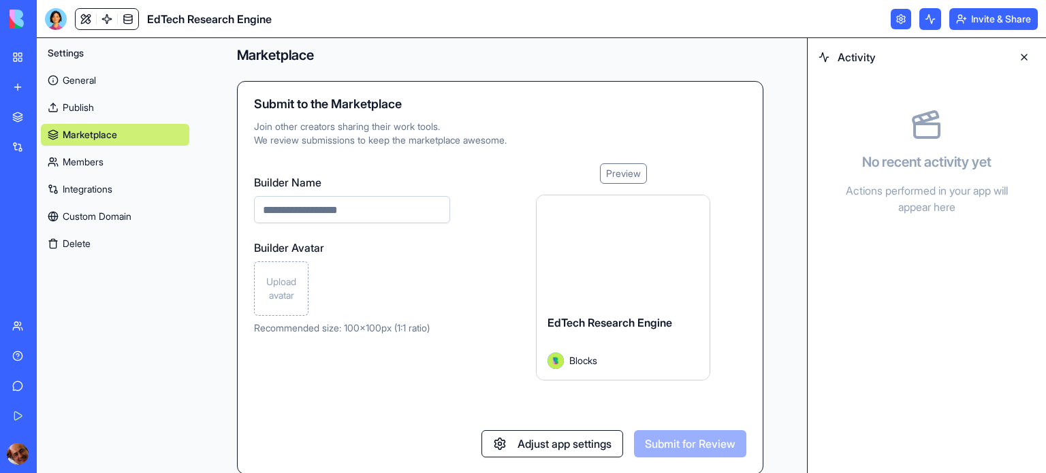
scroll to position [8, 0]
click at [327, 210] on input "Builder Name" at bounding box center [352, 210] width 196 height 27
type input "**********"
click at [649, 444] on button "Submit for Review" at bounding box center [690, 444] width 112 height 27
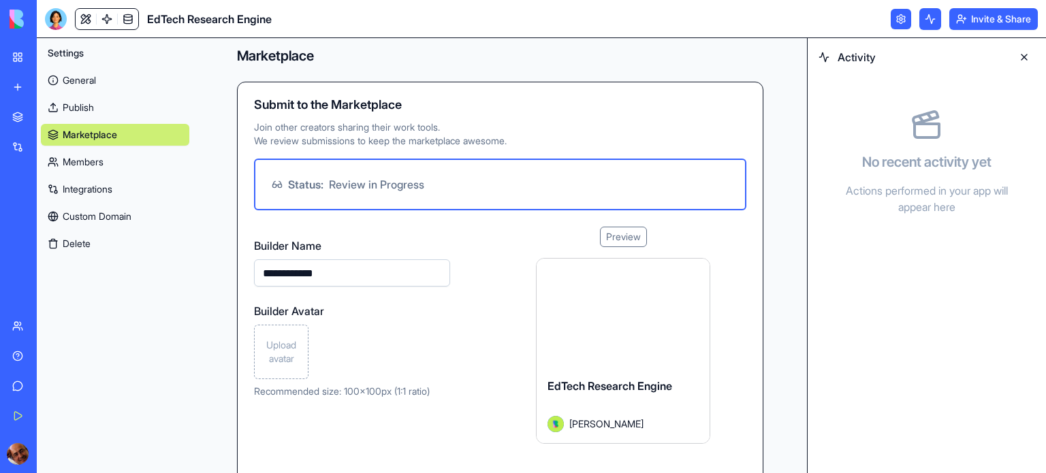
click at [99, 168] on link "Members" at bounding box center [115, 162] width 148 height 22
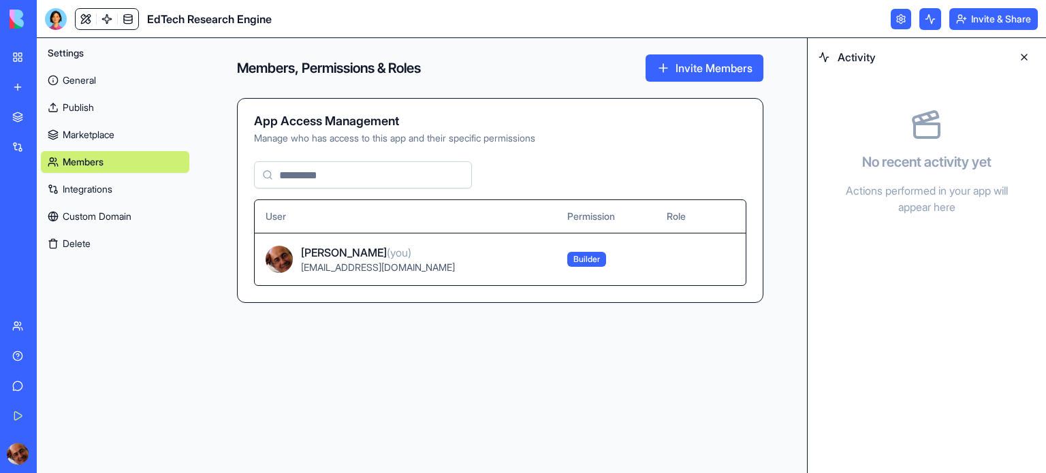
click at [93, 191] on link "Integrations" at bounding box center [115, 189] width 148 height 22
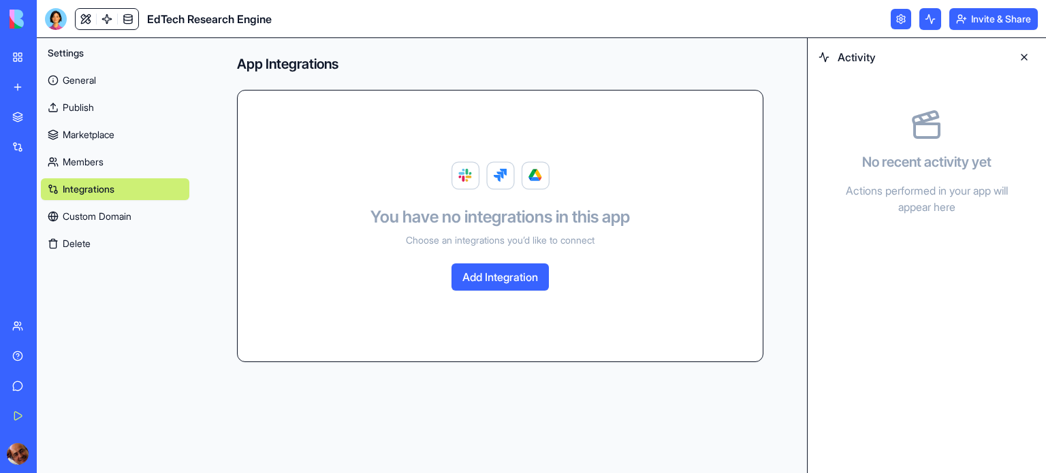
click at [120, 216] on link "Custom Domain" at bounding box center [115, 217] width 148 height 22
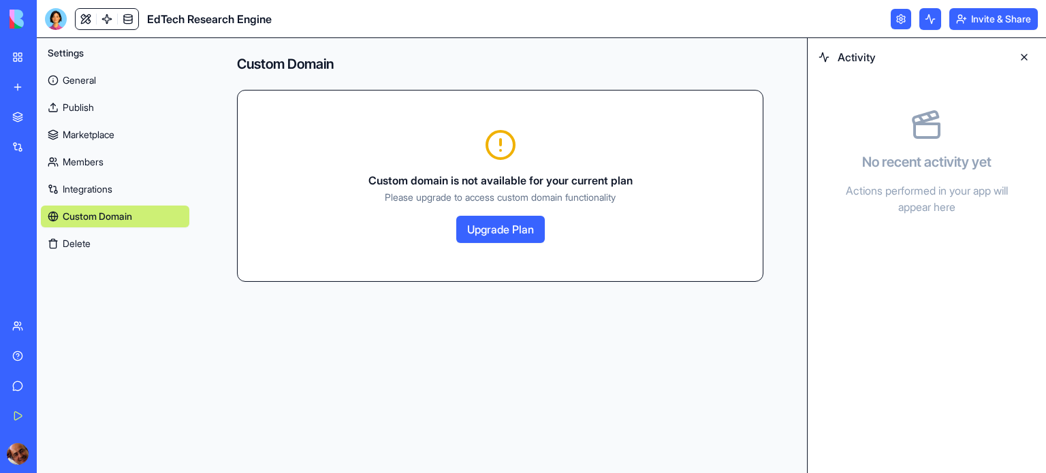
click at [96, 136] on link "Marketplace" at bounding box center [115, 135] width 148 height 22
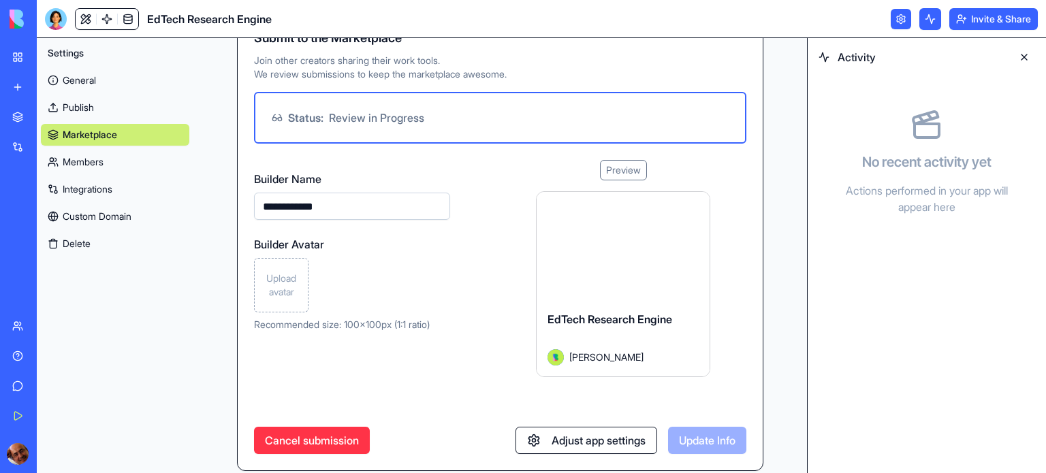
scroll to position [87, 0]
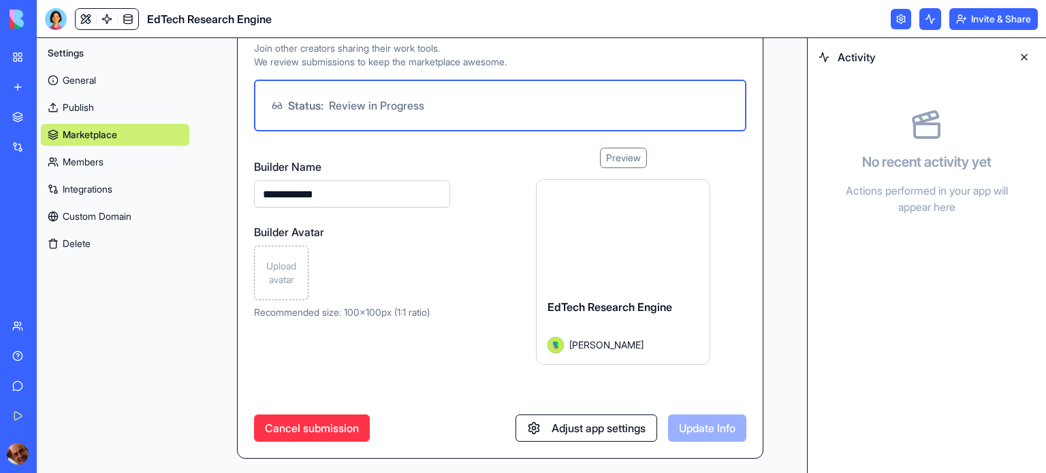
click at [1024, 57] on button at bounding box center [1024, 57] width 22 height 22
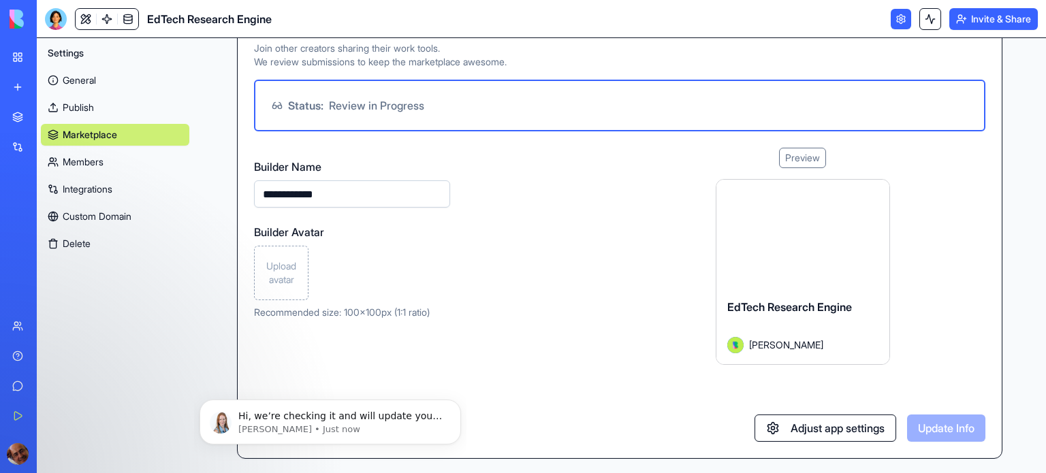
scroll to position [0, 0]
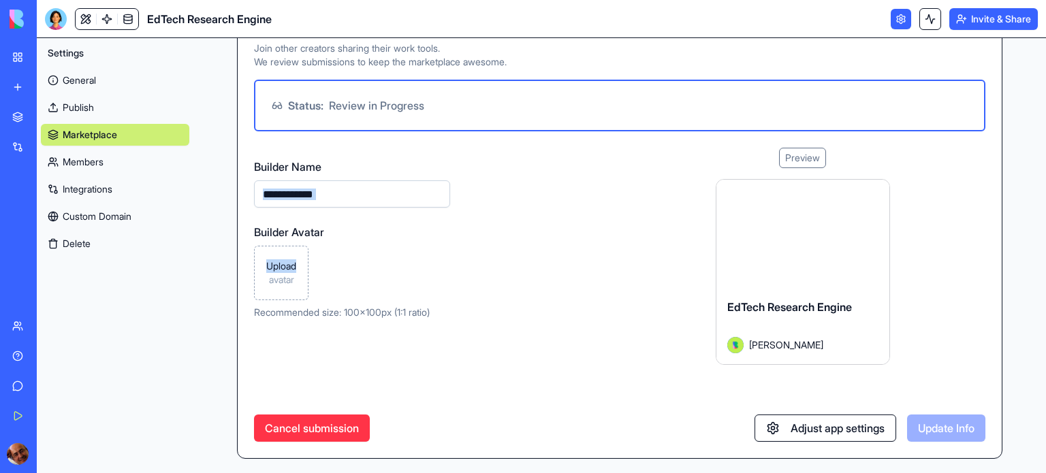
drag, startPoint x: 516, startPoint y: 245, endPoint x: 475, endPoint y: 195, distance: 63.9
click at [475, 195] on div "**********" at bounding box center [426, 256] width 344 height 217
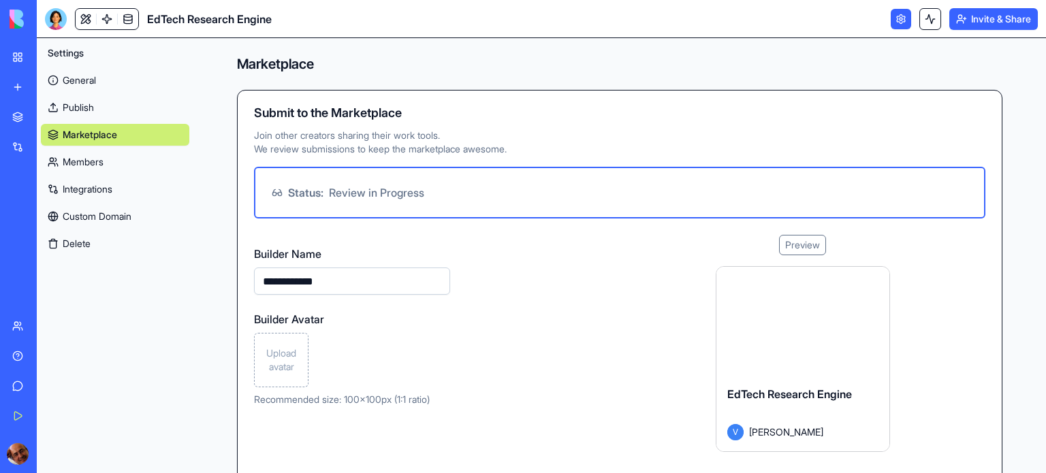
type input "**********"
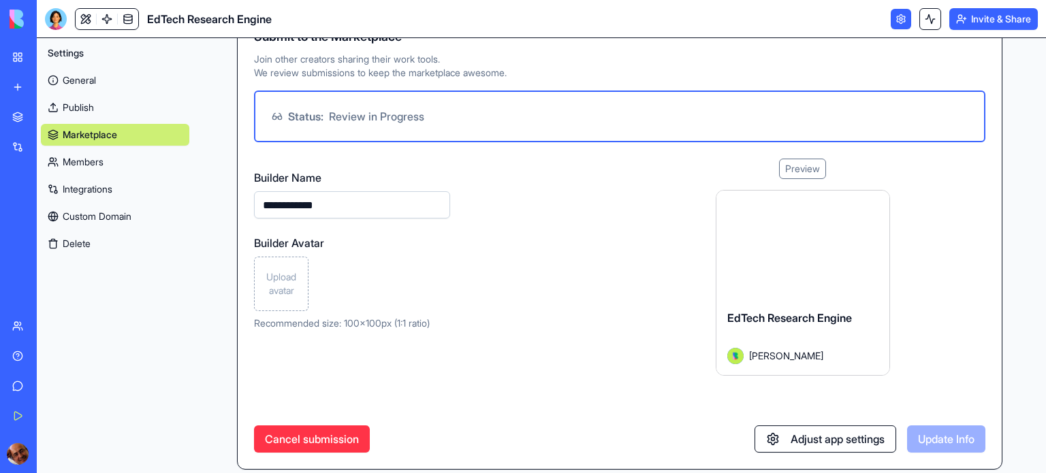
scroll to position [76, 0]
click at [87, 194] on link "Integrations" at bounding box center [115, 189] width 148 height 22
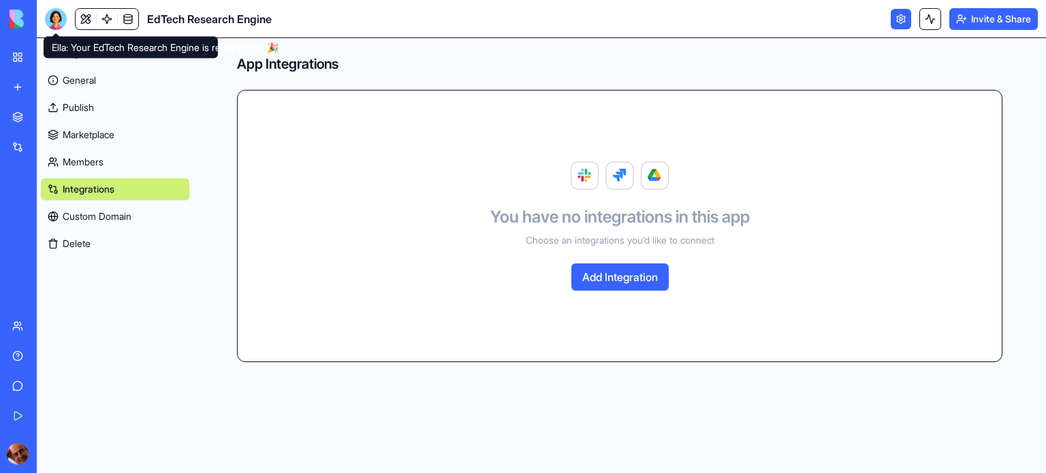
click at [53, 17] on div at bounding box center [56, 19] width 22 height 22
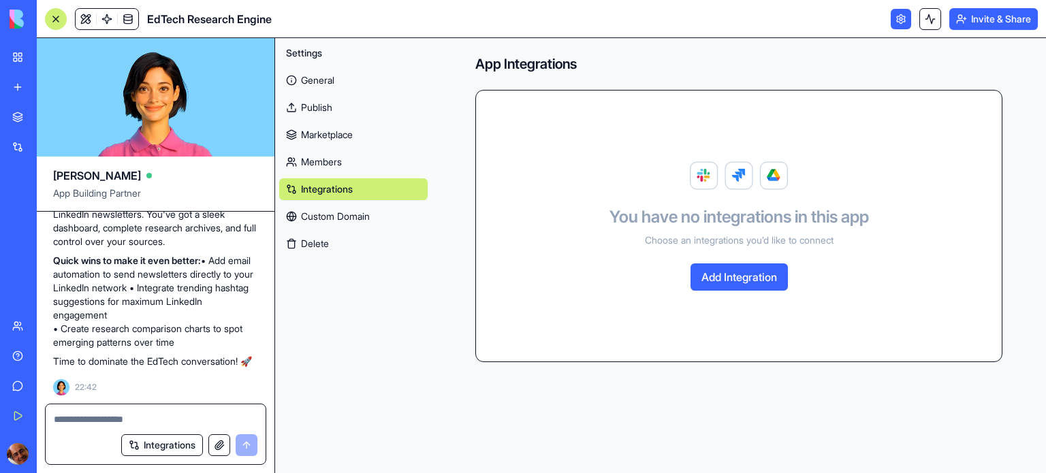
click at [57, 16] on div at bounding box center [56, 19] width 22 height 22
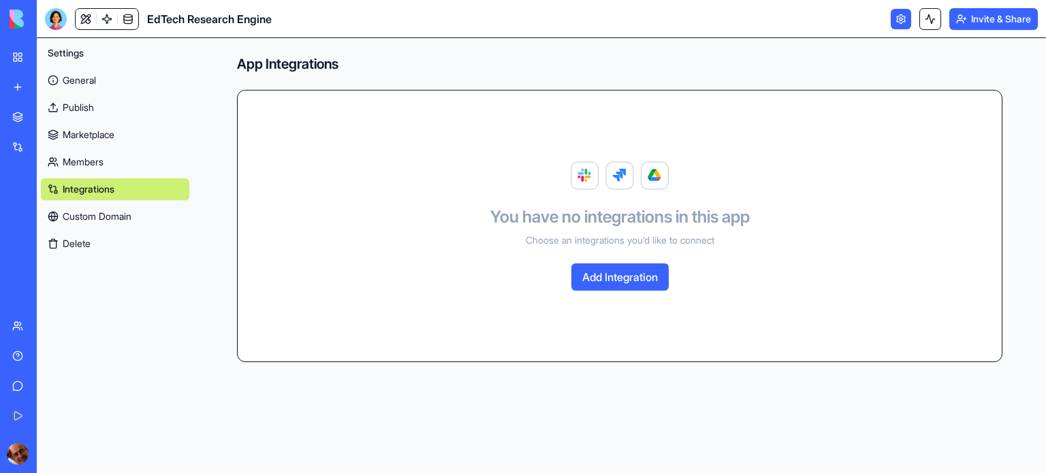
click at [85, 131] on link "Marketplace" at bounding box center [115, 135] width 148 height 22
